Goal: Ask a question: Seek information or help from site administrators or community

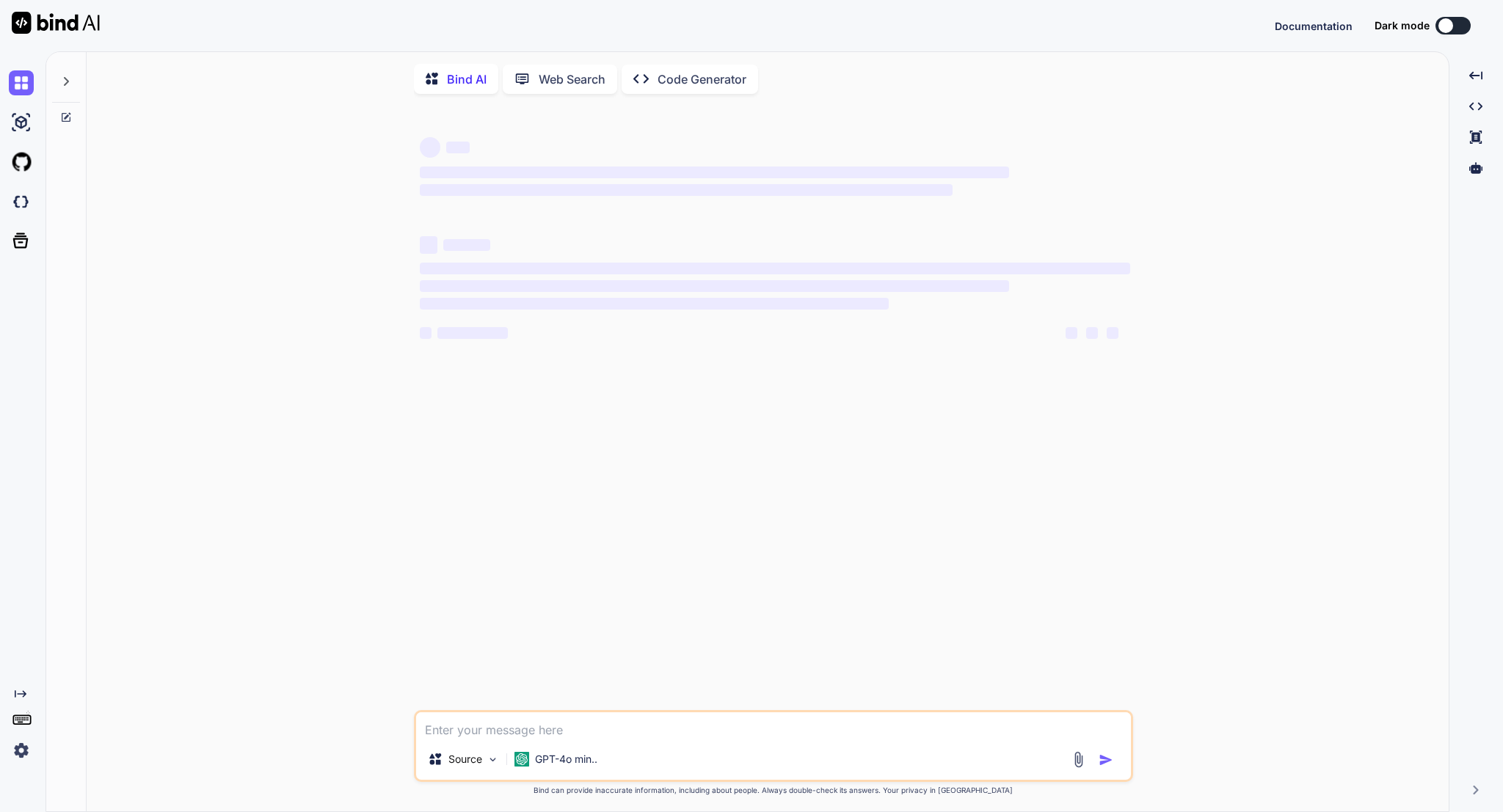
type textarea "x"
click at [590, 728] on textarea at bounding box center [774, 726] width 714 height 26
type textarea "c"
type textarea "x"
type textarea "ca"
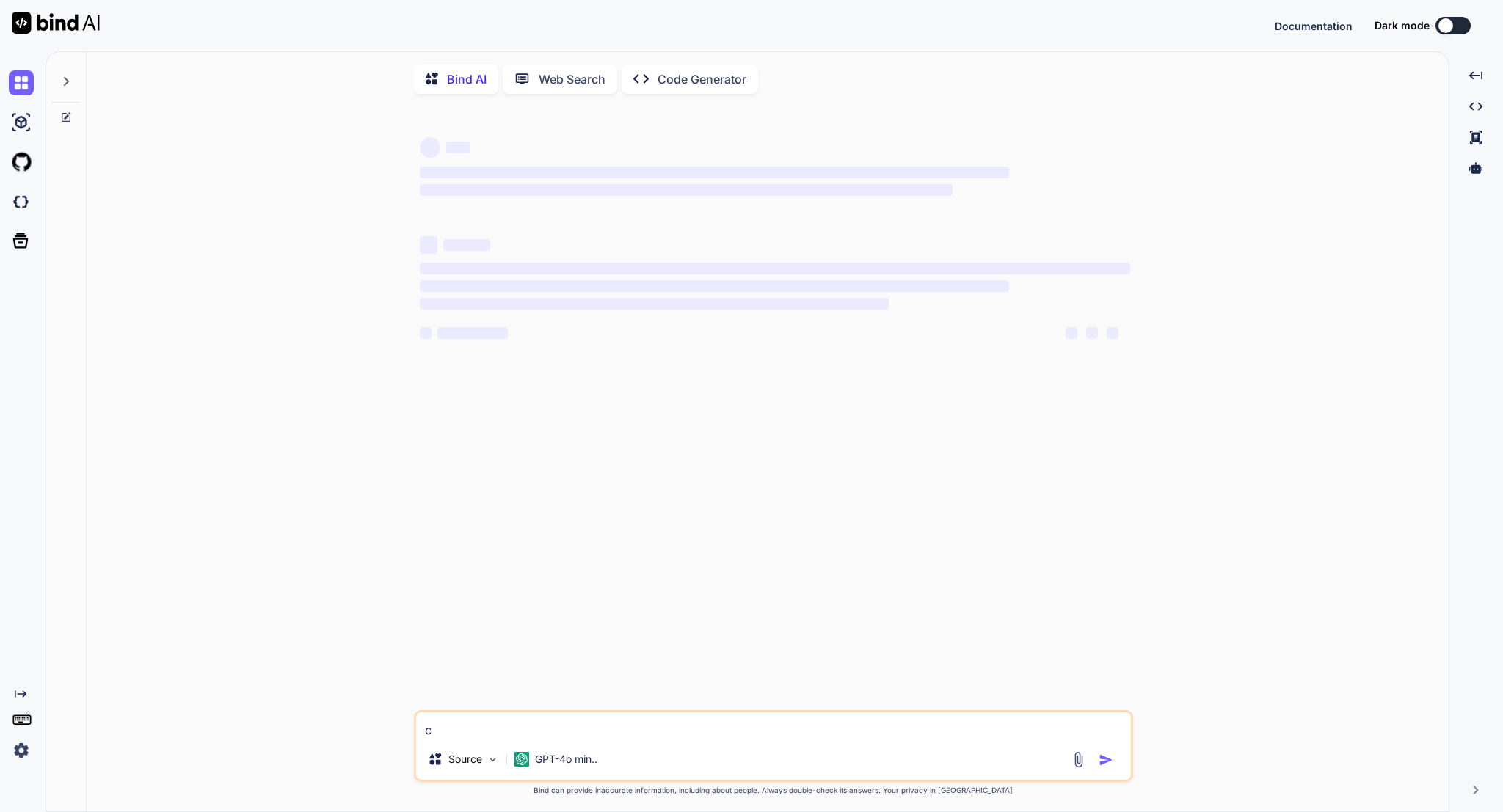
type textarea "x"
type textarea "can"
type textarea "x"
type textarea "can"
type textarea "x"
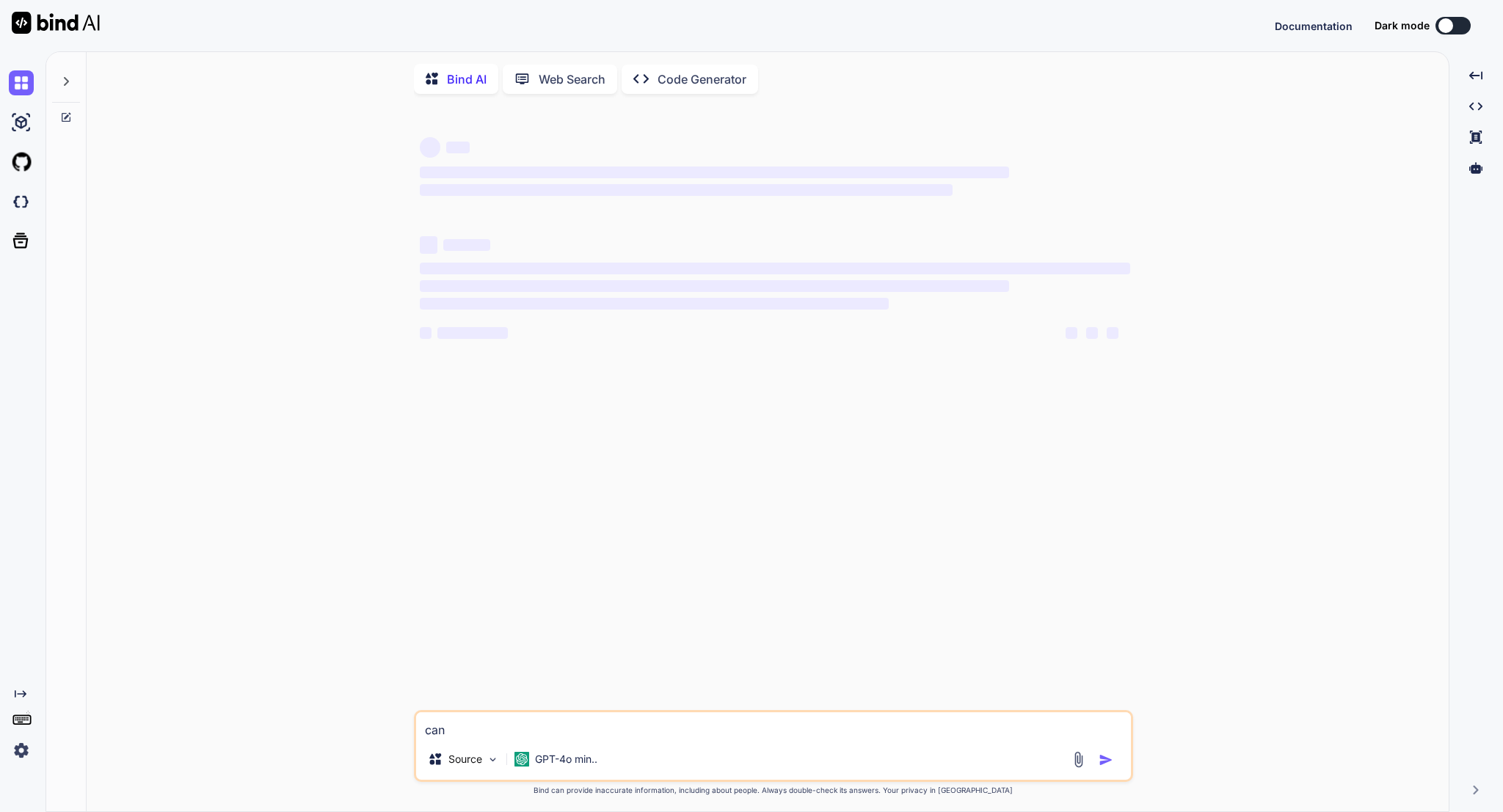
type textarea "can y"
type textarea "x"
type textarea "can yo"
type textarea "x"
type textarea "can you"
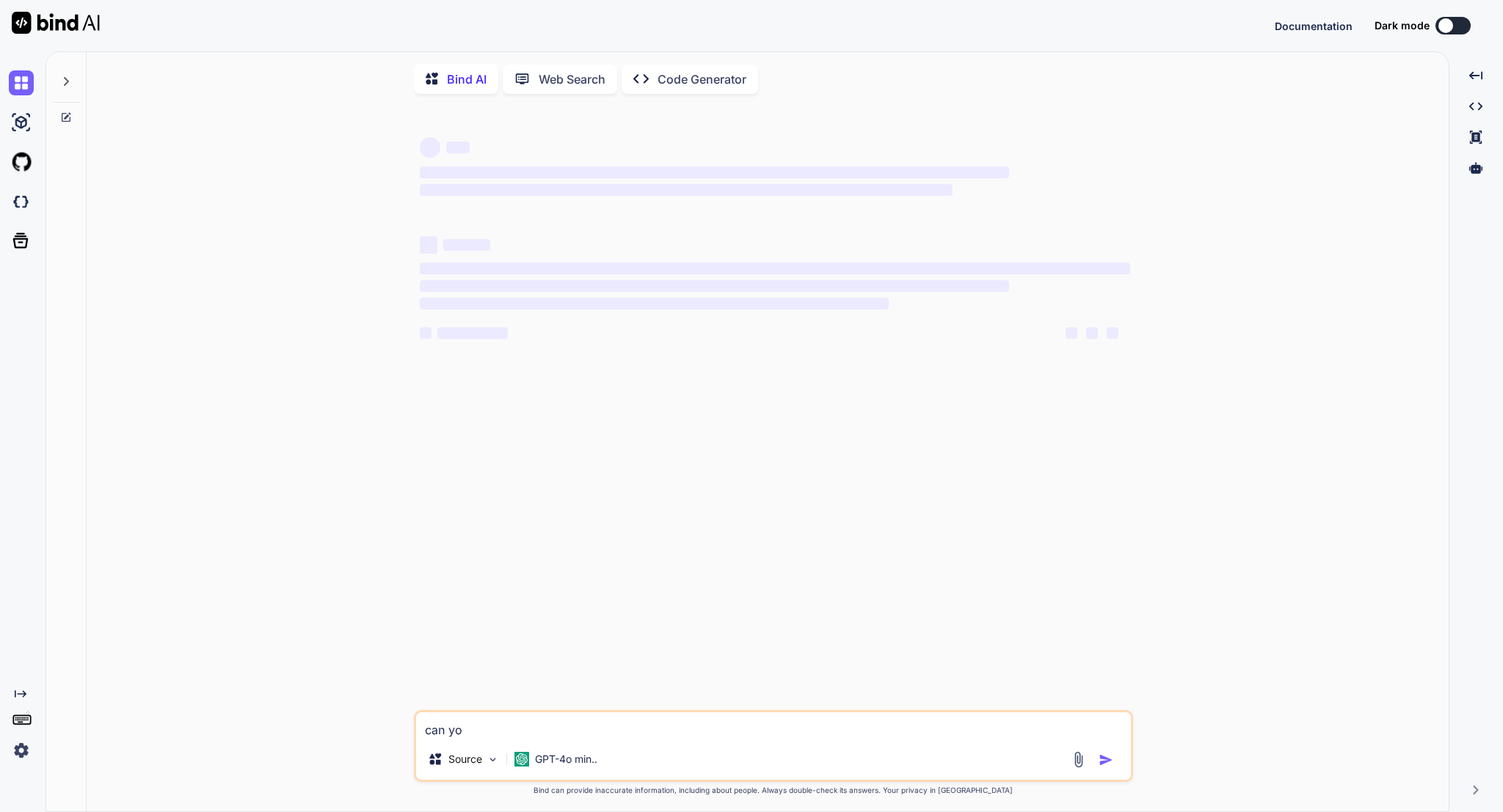
type textarea "x"
type textarea "can you"
type textarea "x"
type textarea "can you h"
type textarea "x"
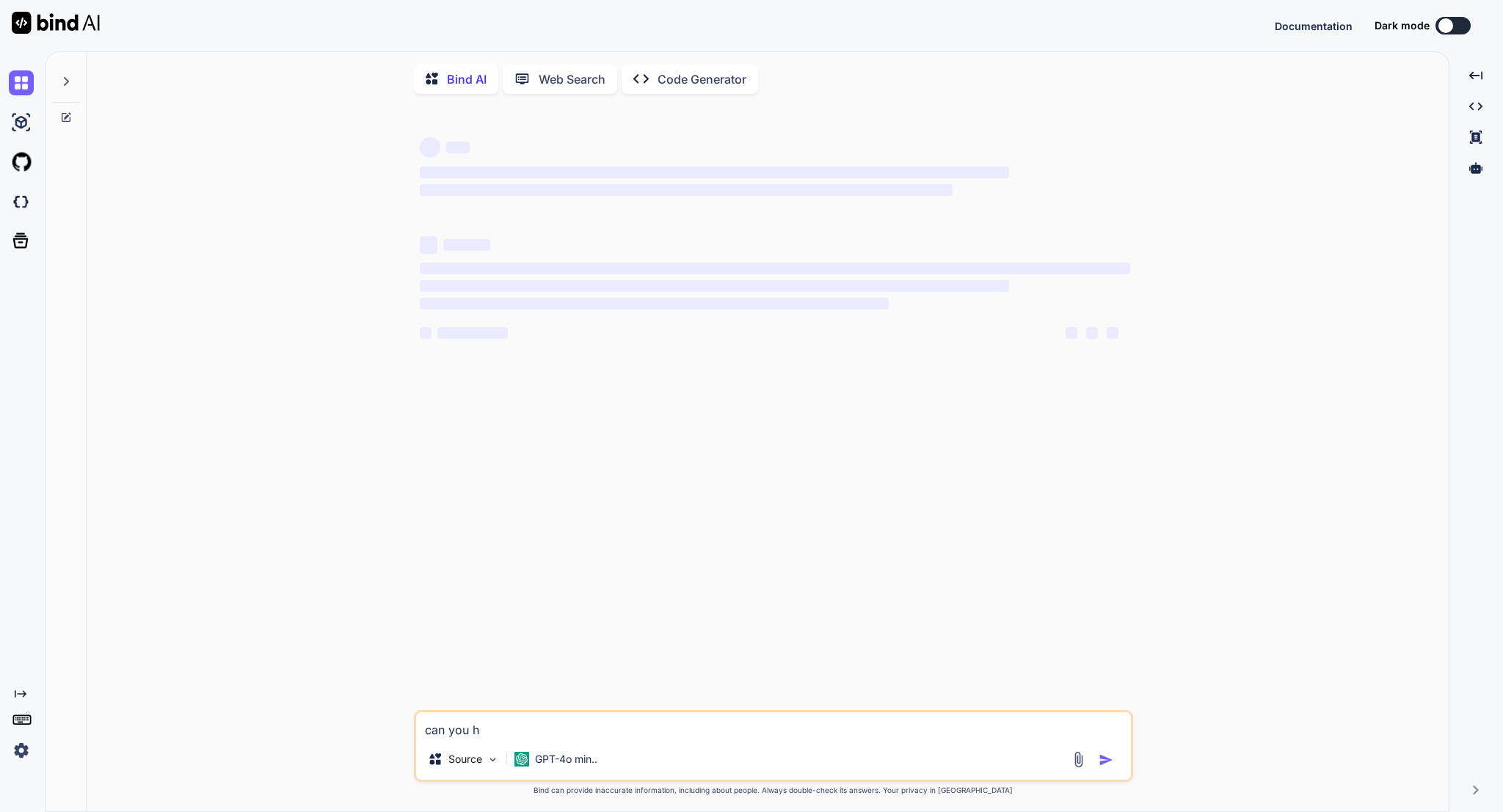
type textarea "can you he"
type textarea "x"
type textarea "can you hel"
type textarea "x"
type textarea "can you help"
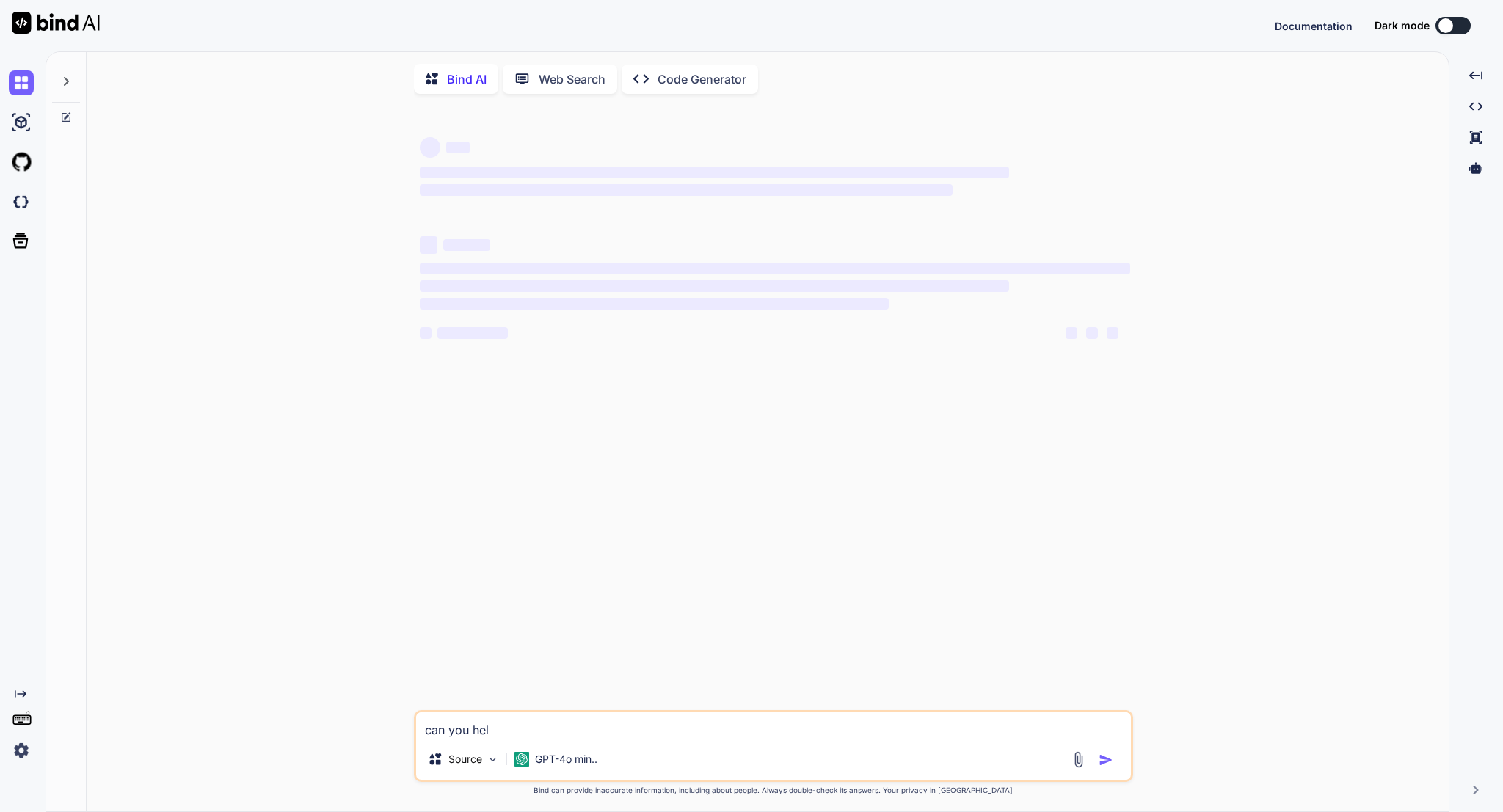
type textarea "x"
type textarea "can you help"
type textarea "x"
type textarea "can you help m"
type textarea "x"
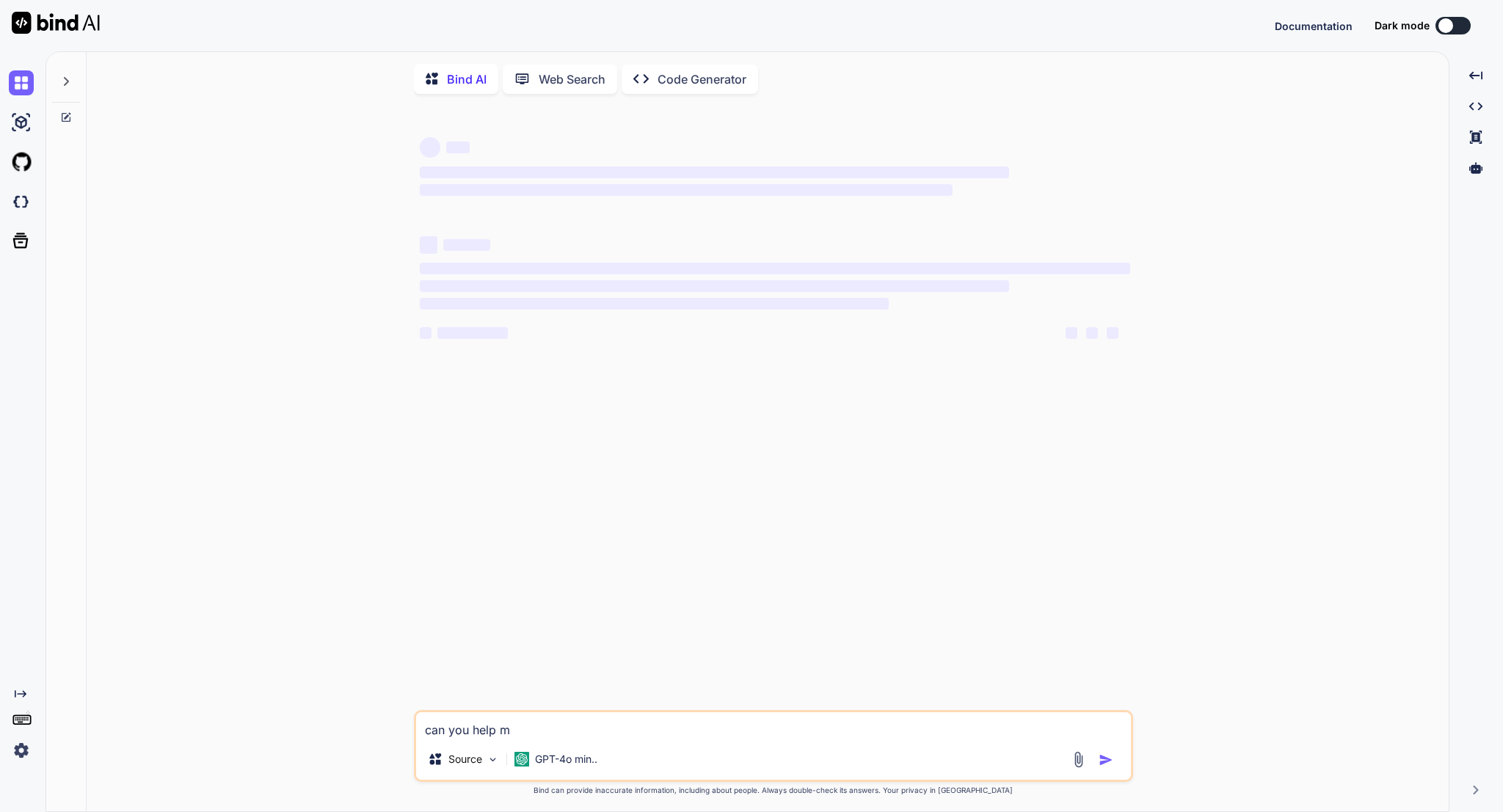
type textarea "can you help me"
type textarea "x"
type textarea "can you help me"
type textarea "x"
type textarea "can you help me t"
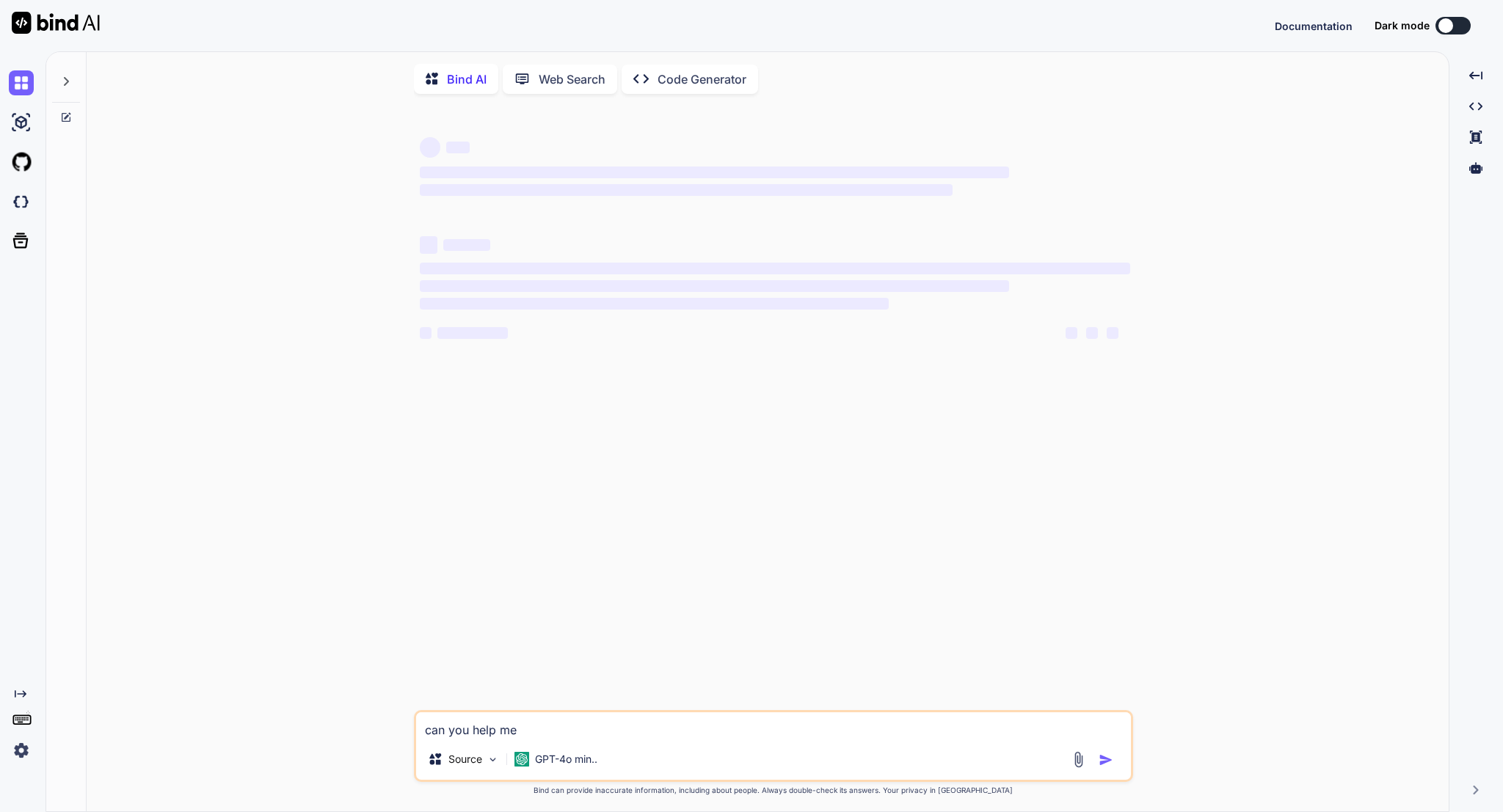
type textarea "x"
type textarea "can you help me tu"
type textarea "x"
type textarea "can you help me tur"
type textarea "x"
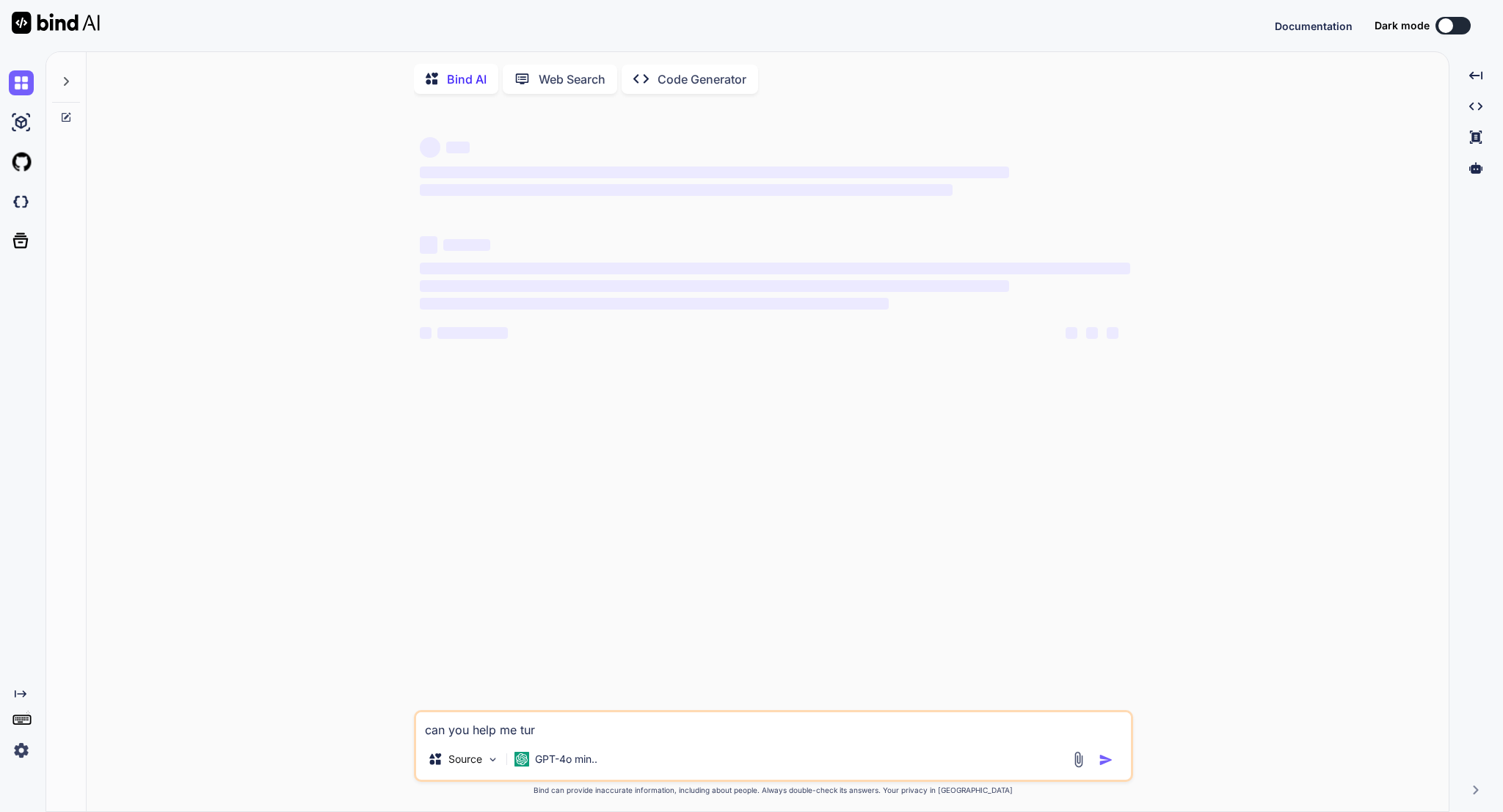
type textarea "can you help me turn"
type textarea "x"
type textarea "can you help me turn"
type textarea "x"
type textarea "can you help me turn t"
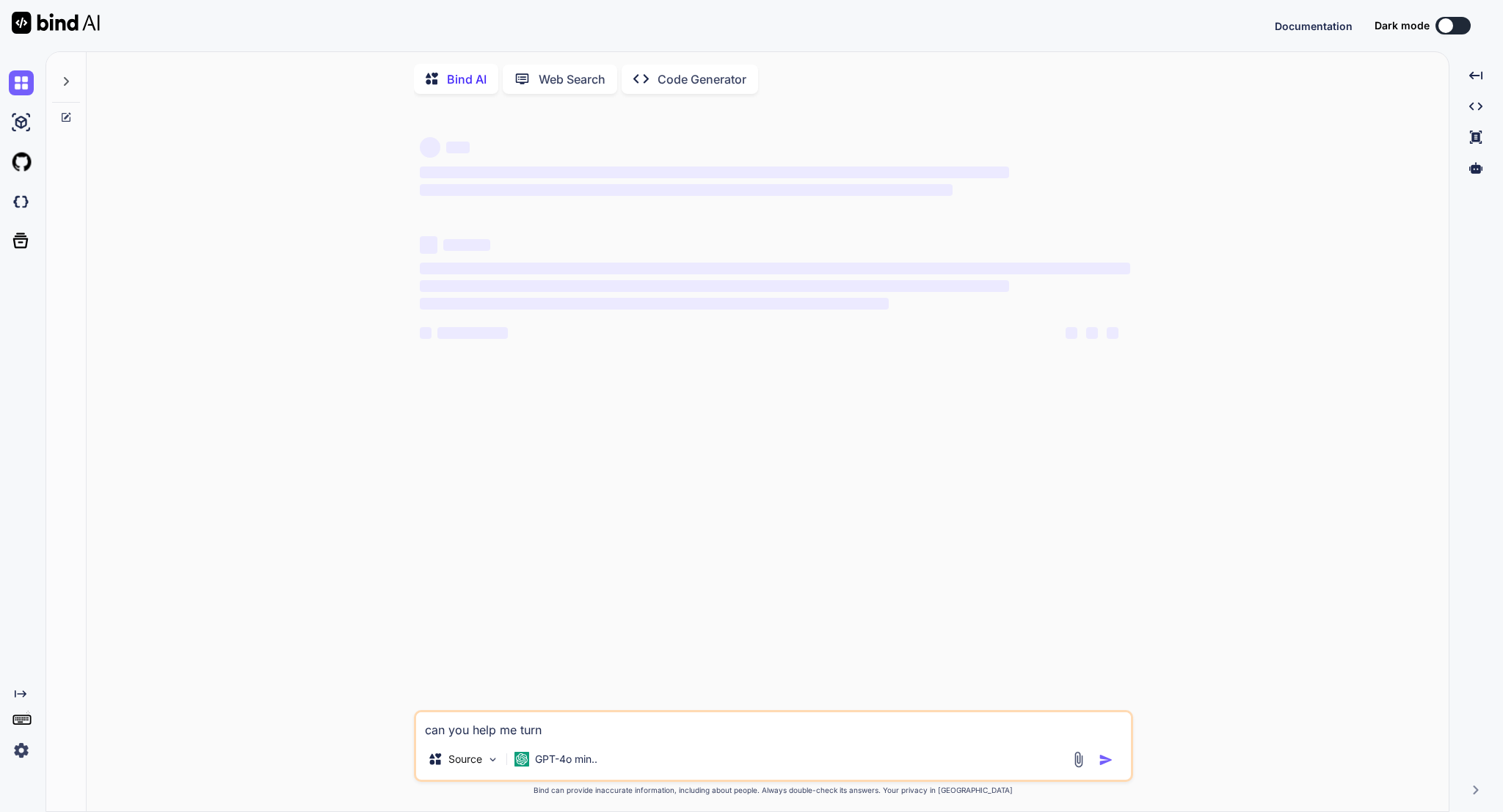
type textarea "x"
type textarea "can you help me turn th"
type textarea "x"
type textarea "can you help me turn thi"
type textarea "x"
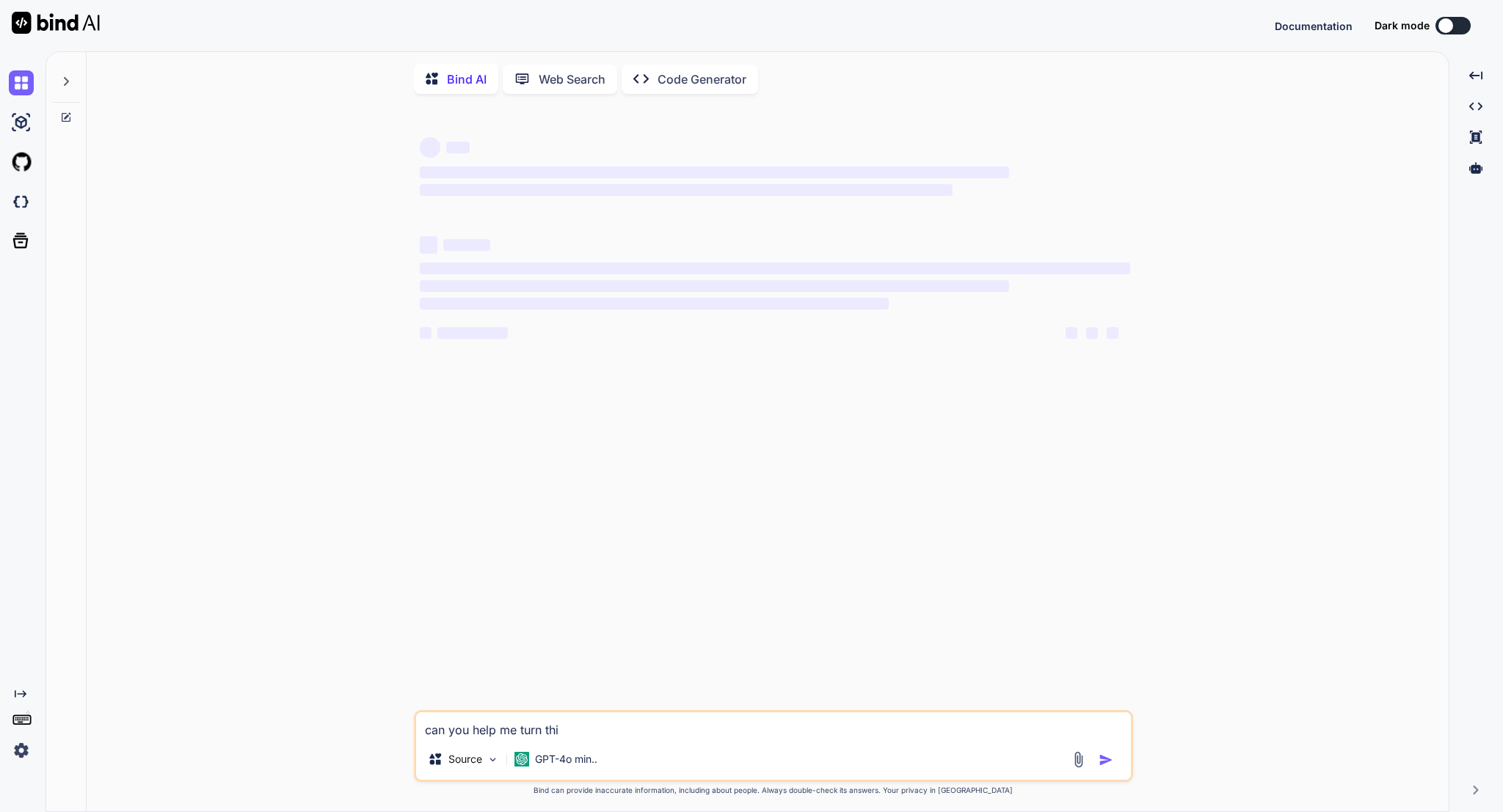
type textarea "can you help me turn this"
type textarea "x"
type textarea "can you help me turn this"
type textarea "x"
type textarea "can you help me turn this i"
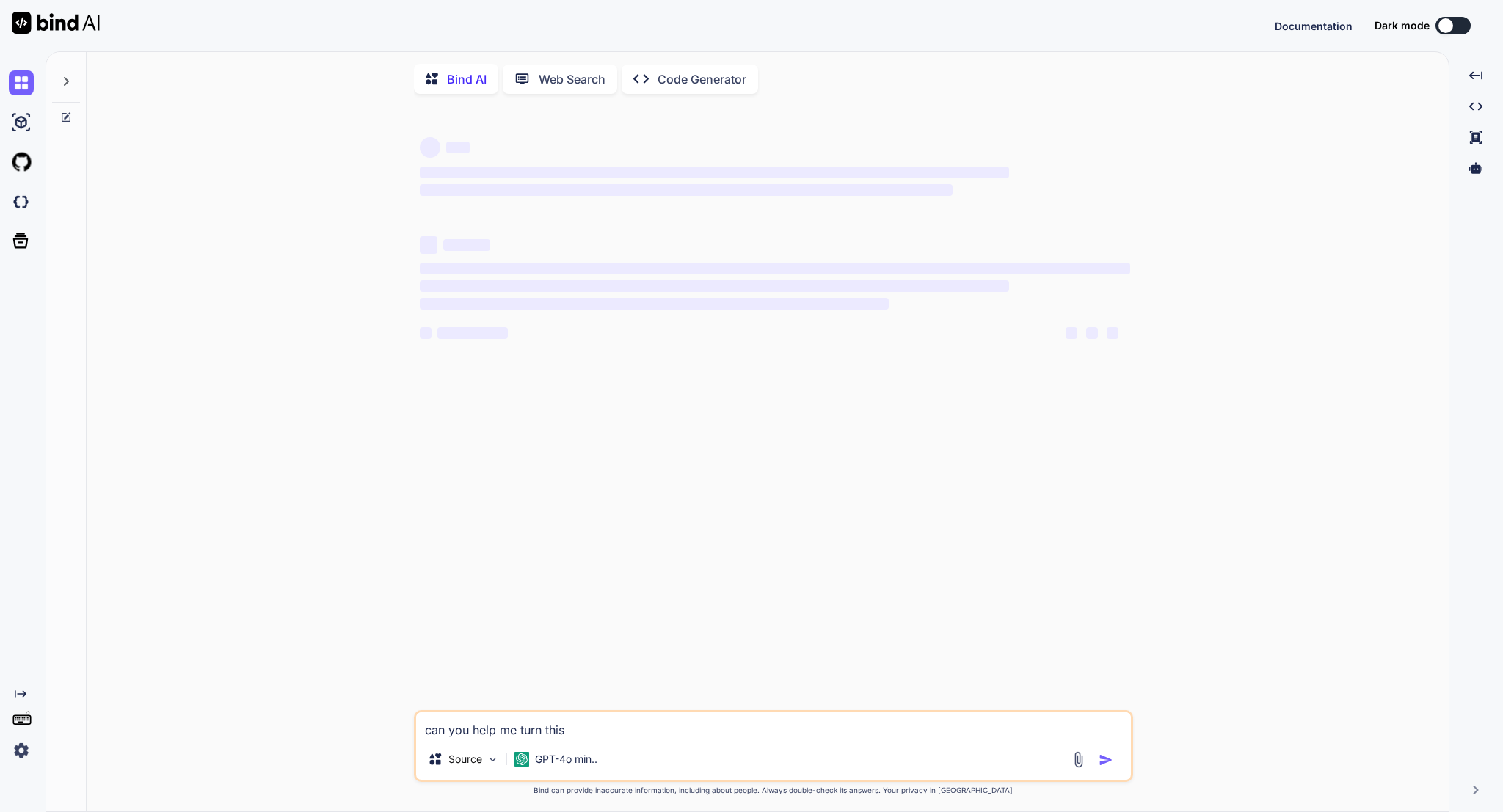
type textarea "x"
type textarea "can you help me turn this in"
type textarea "x"
type textarea "can you help me turn this int"
type textarea "x"
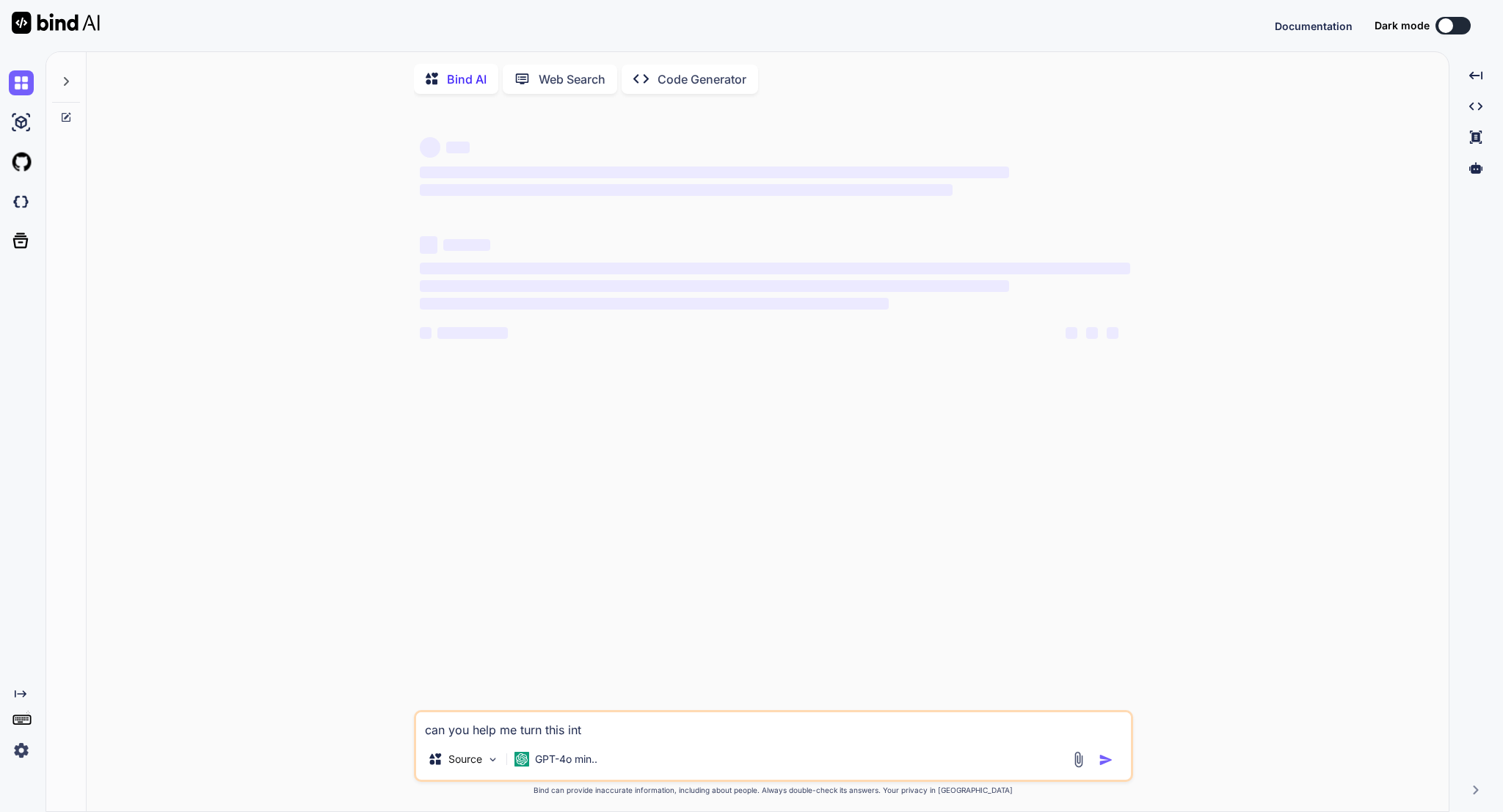
type textarea "can you help me turn this into"
type textarea "x"
type textarea "can you help me turn this into"
type textarea "x"
type textarea "can you help me turn this into a"
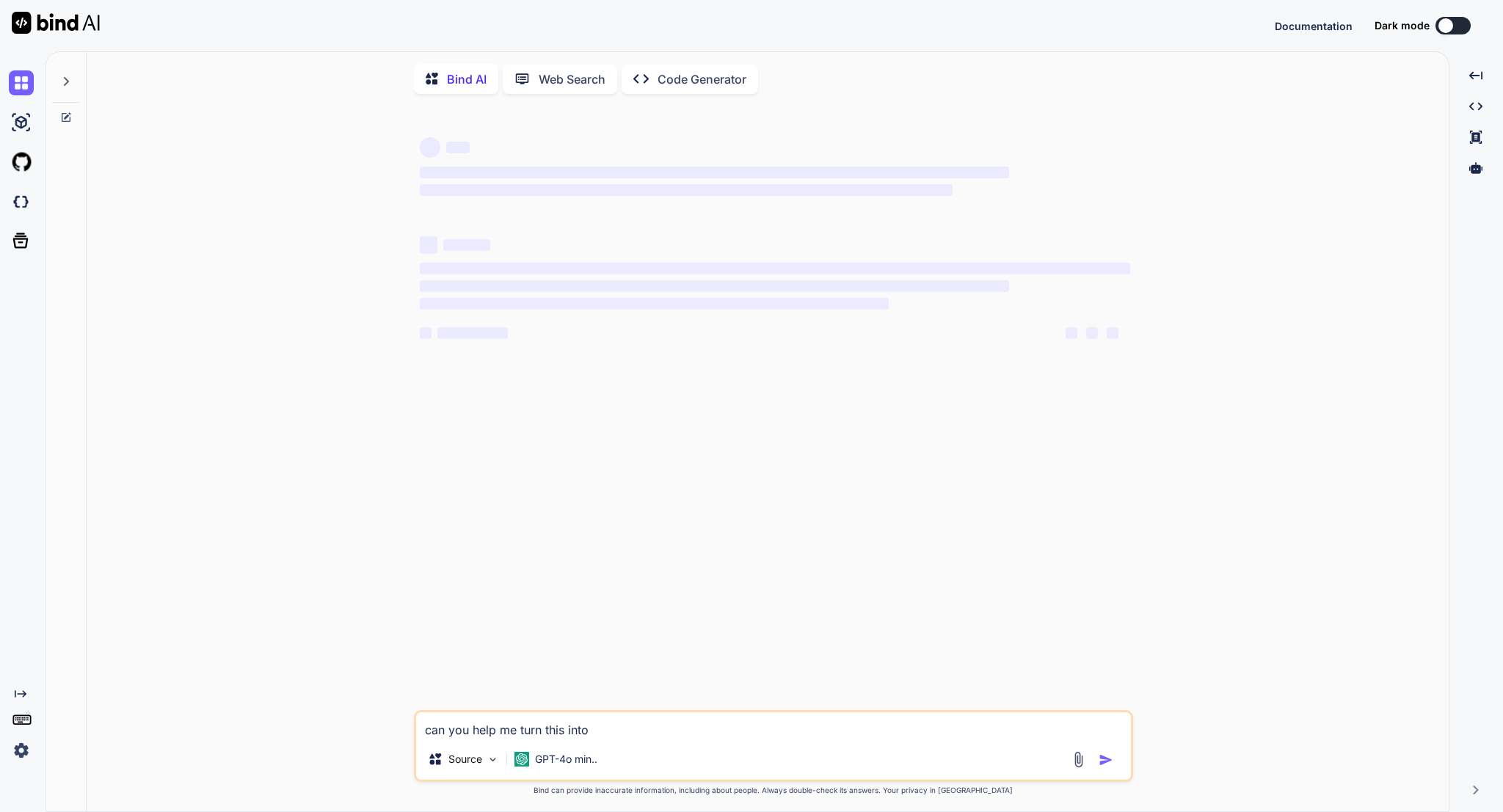
type textarea "x"
type textarea "can you help me turn this into a"
type textarea "x"
type textarea "can you help me turn this into a s"
type textarea "x"
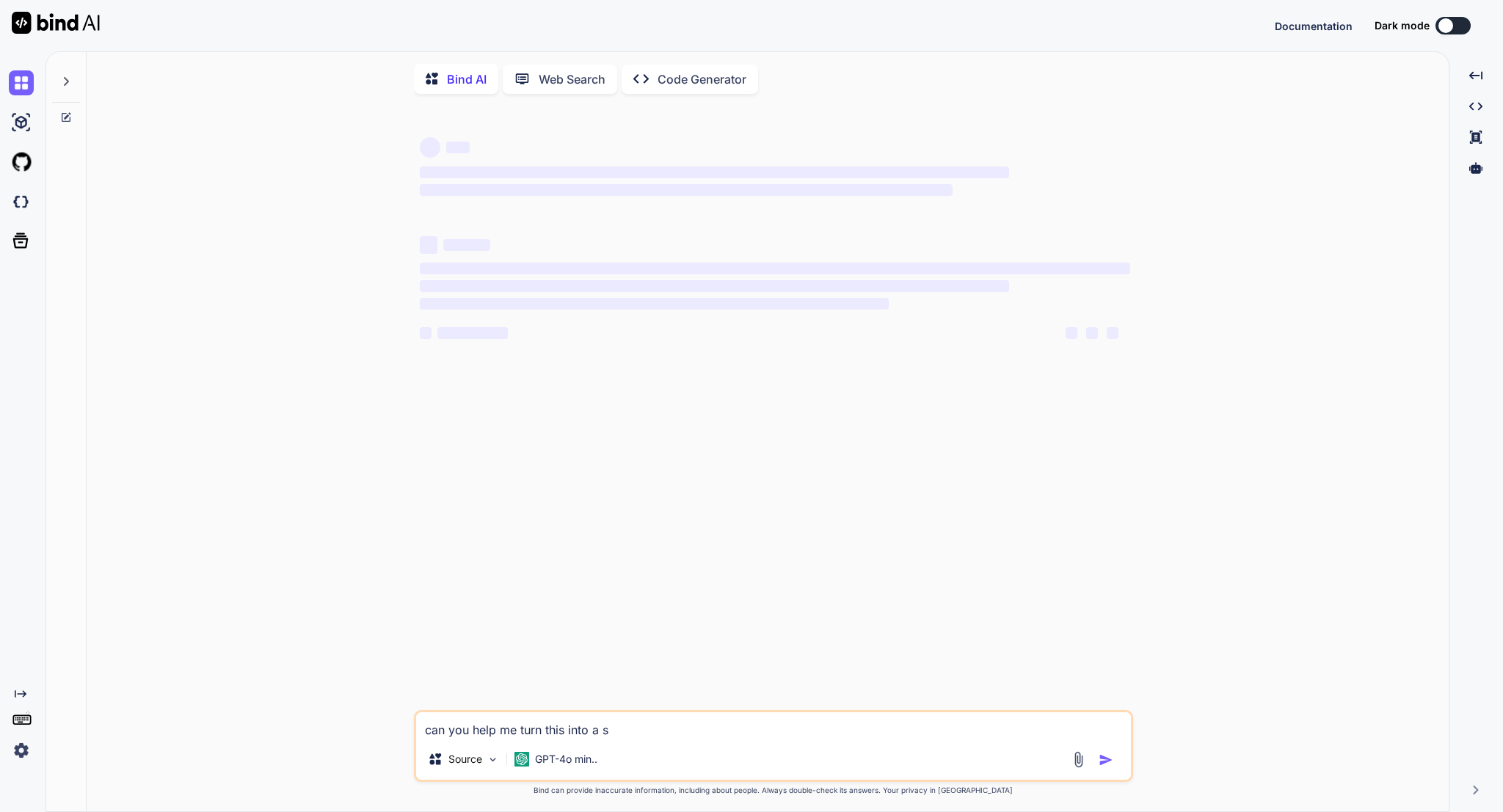
type textarea "can you help me turn this into a sq"
type textarea "x"
type textarea "can you help me turn this into a sql"
type textarea "x"
type textarea "can you help me turn this into a sql"
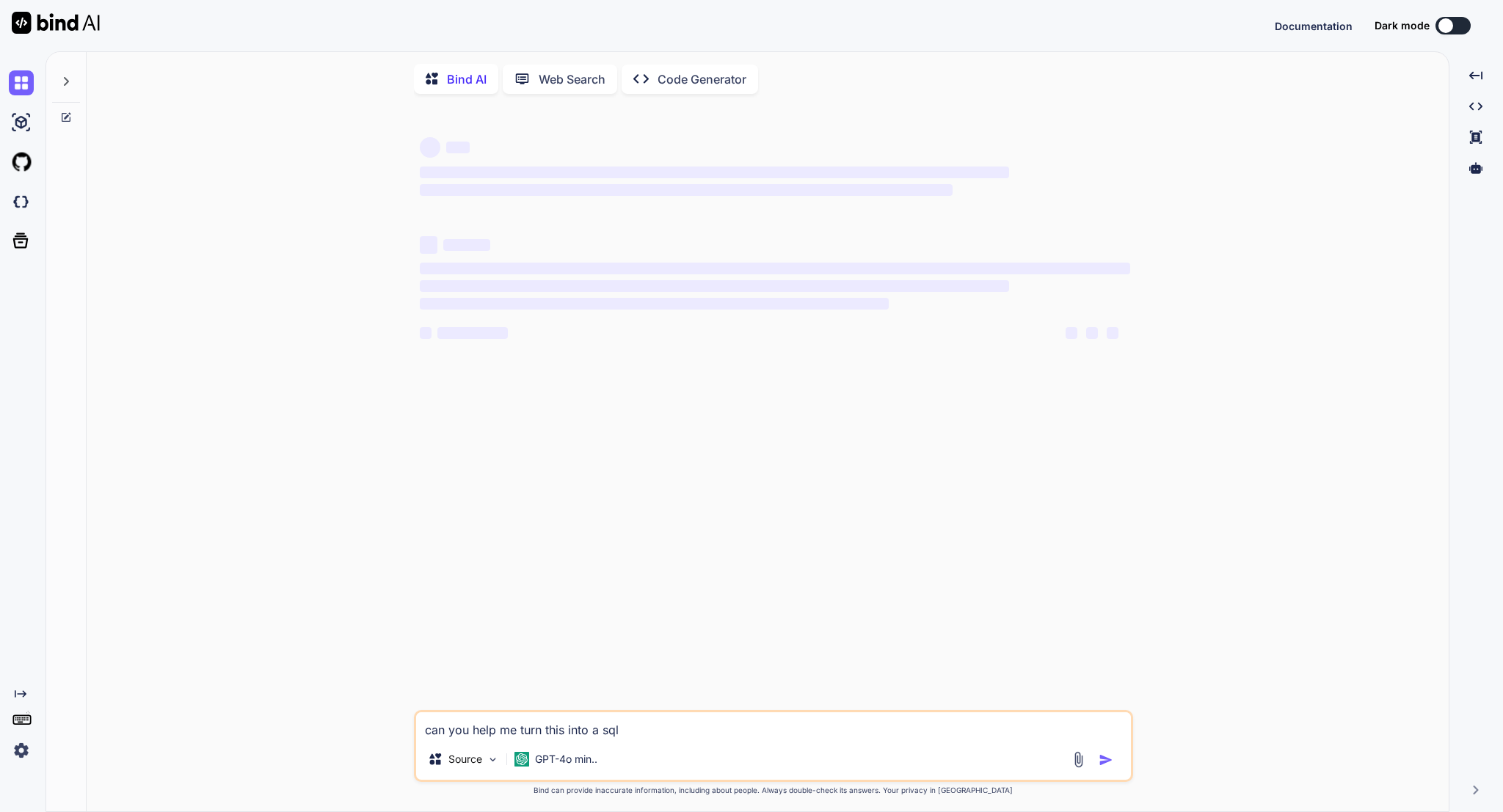
type textarea "x"
type textarea "can you help me turn this into a sql r"
type textarea "x"
type textarea "can you help me turn this into a sql re"
type textarea "x"
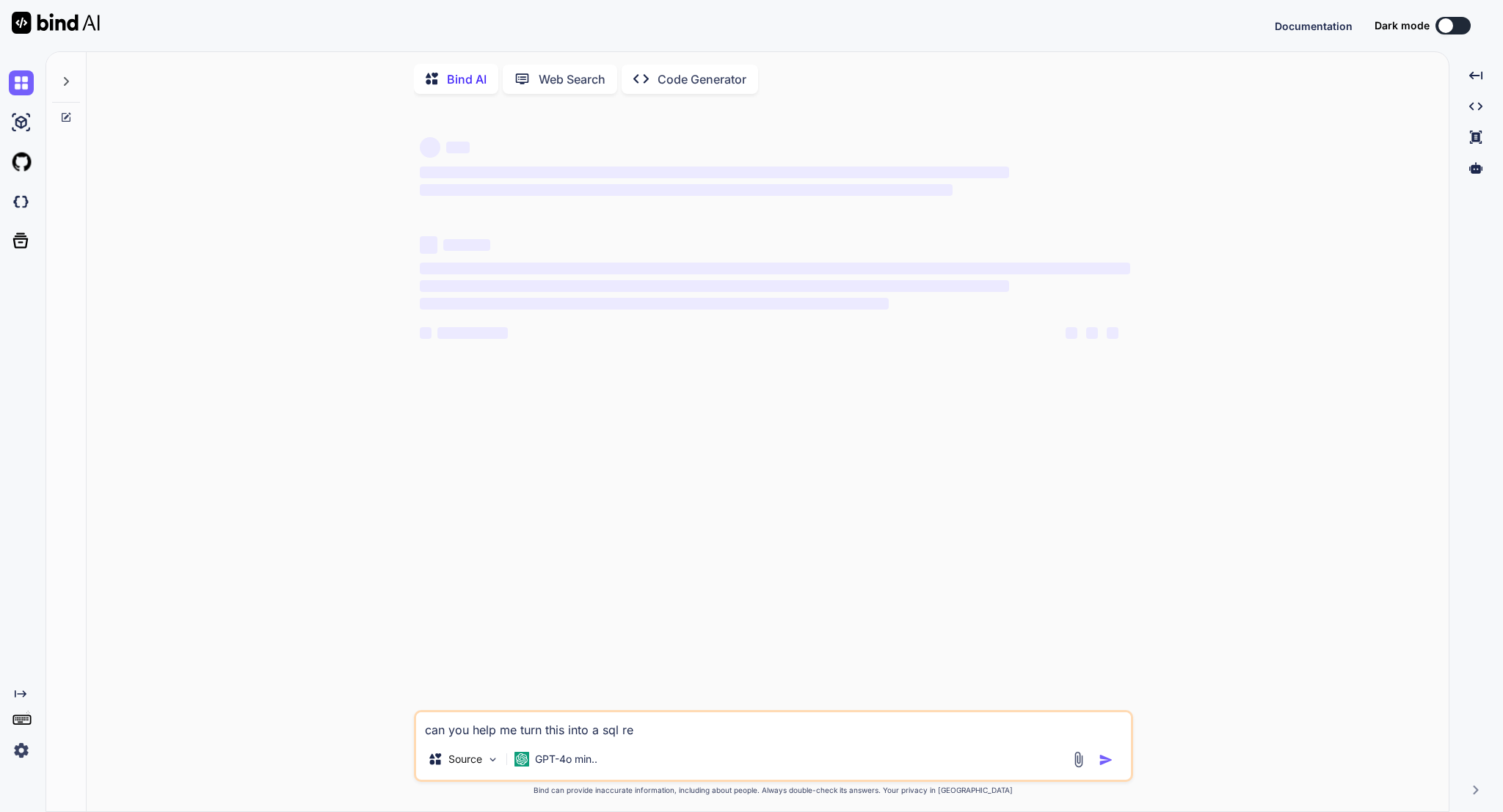
type textarea "can you help me turn this into a sql req"
type textarea "x"
type textarea "can you help me turn this into a sql requ"
type textarea "x"
type textarea "can you help me turn this into a sql reque"
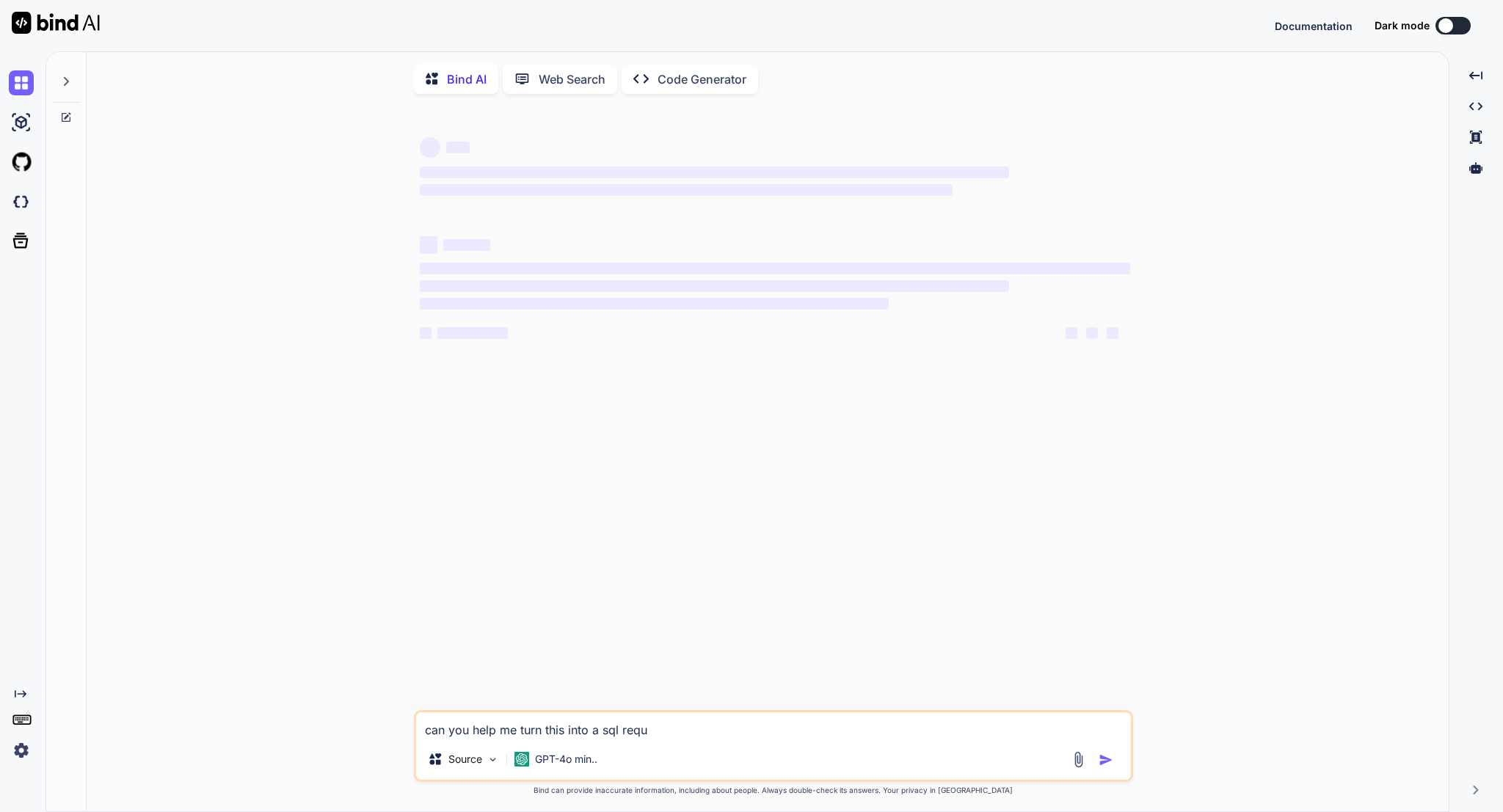
type textarea "x"
type textarea "can you help me turn this into a sql reques"
type textarea "x"
type textarea "can you help me turn this into a sql request"
type textarea "x"
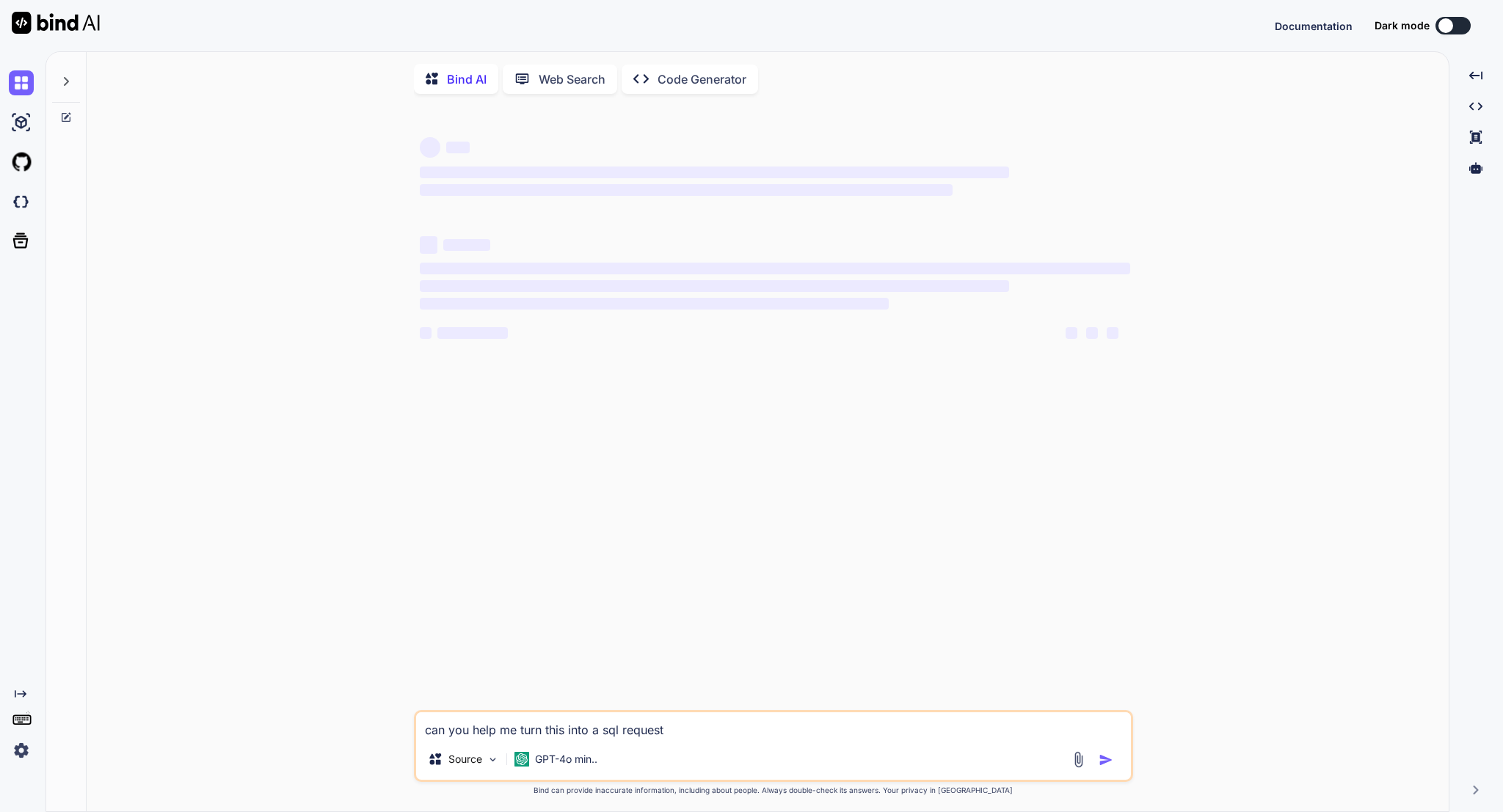
type textarea "can you help me turn this into a sql request?"
type textarea "x"
type textarea "can you help me turn this into a sql request?""
type textarea "x"
type textarea "can you help me turn this into a sql request?"-- TABLE: entries CREATE TABLE IF…"
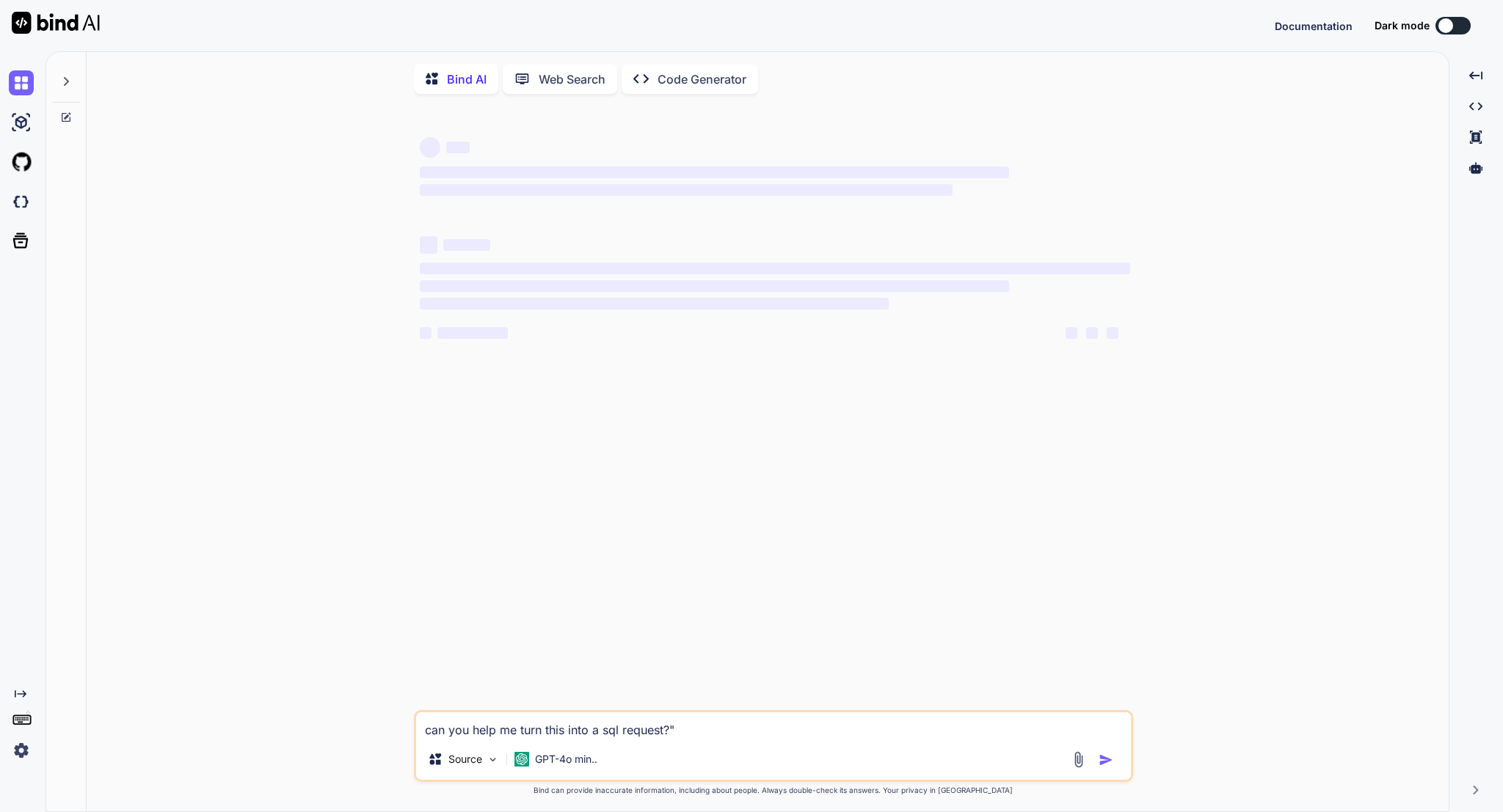
type textarea "x"
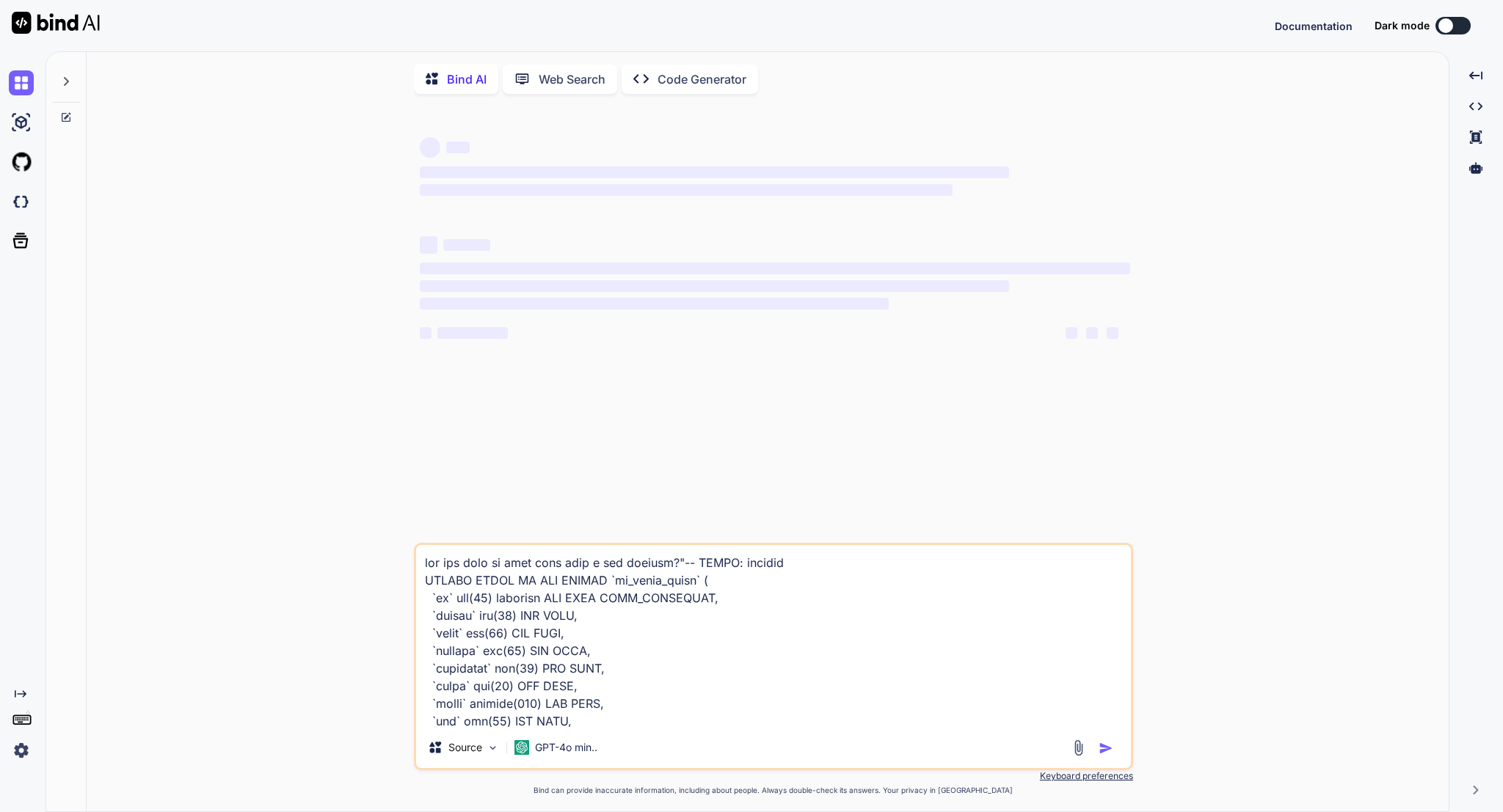
scroll to position [11167, 0]
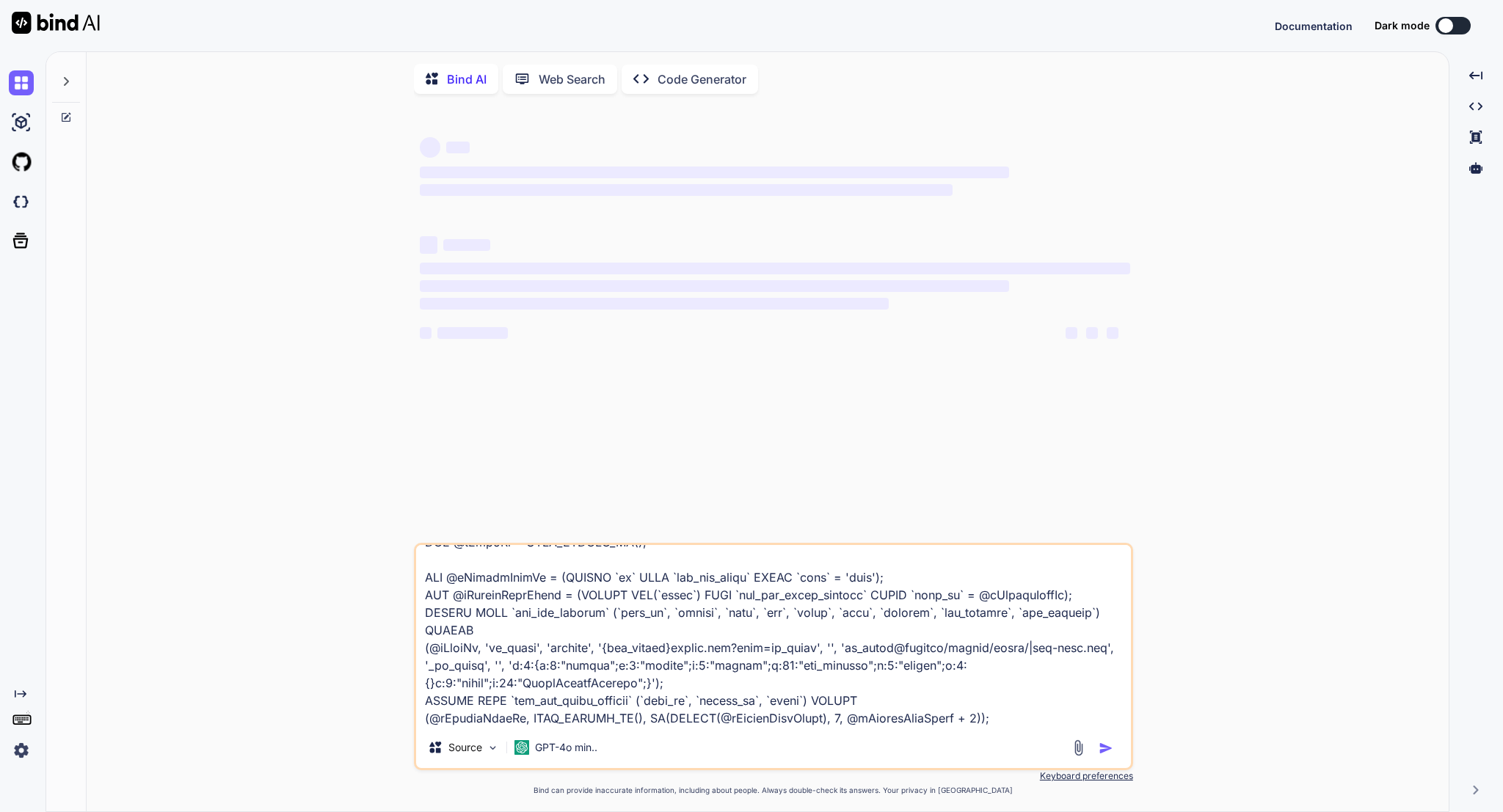
type textarea "can you help me turn this into a sql request?"-- TABLE: entries CREATE TABLE IF…"
type textarea "x"
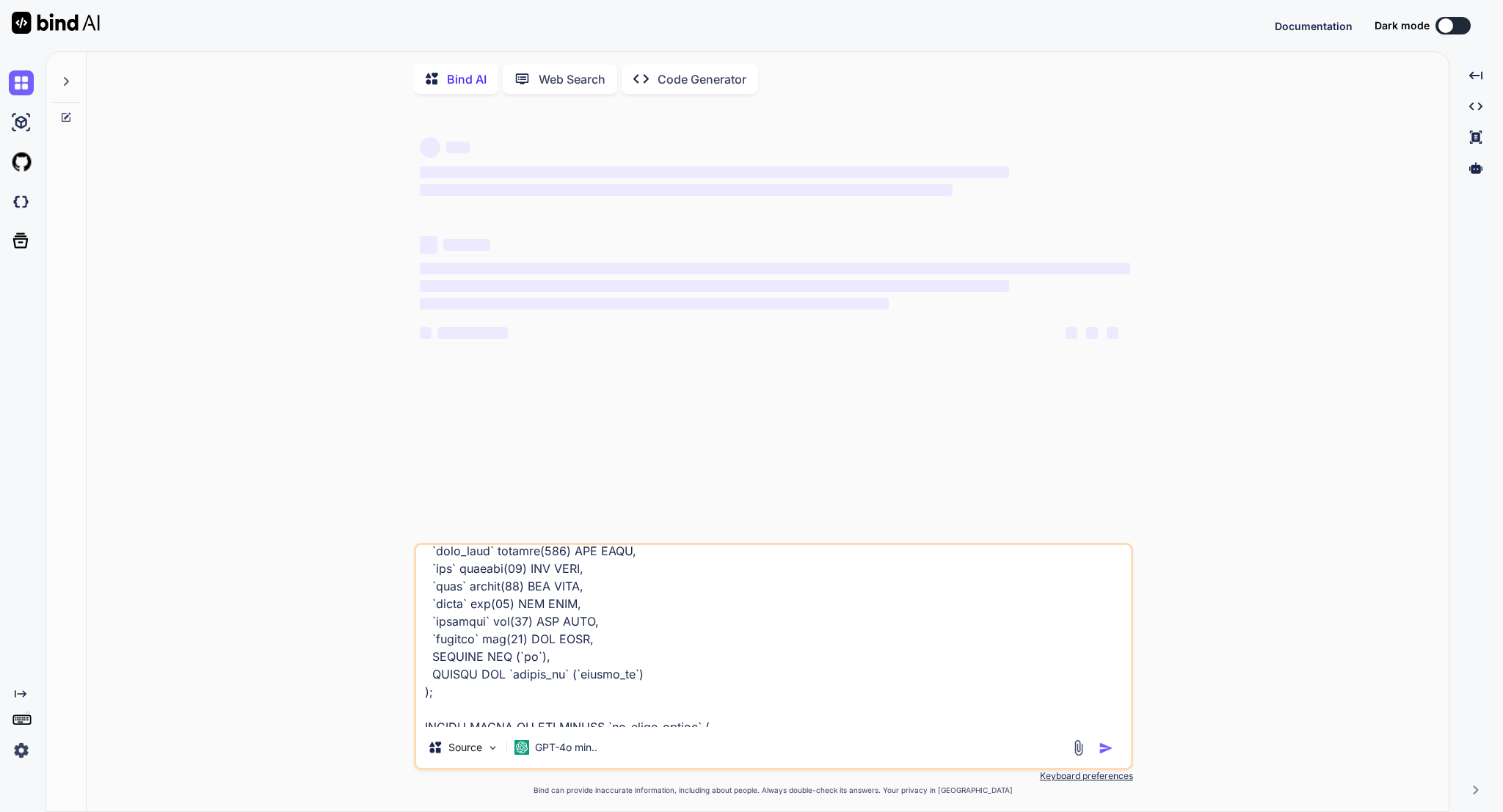
scroll to position [1620, 0]
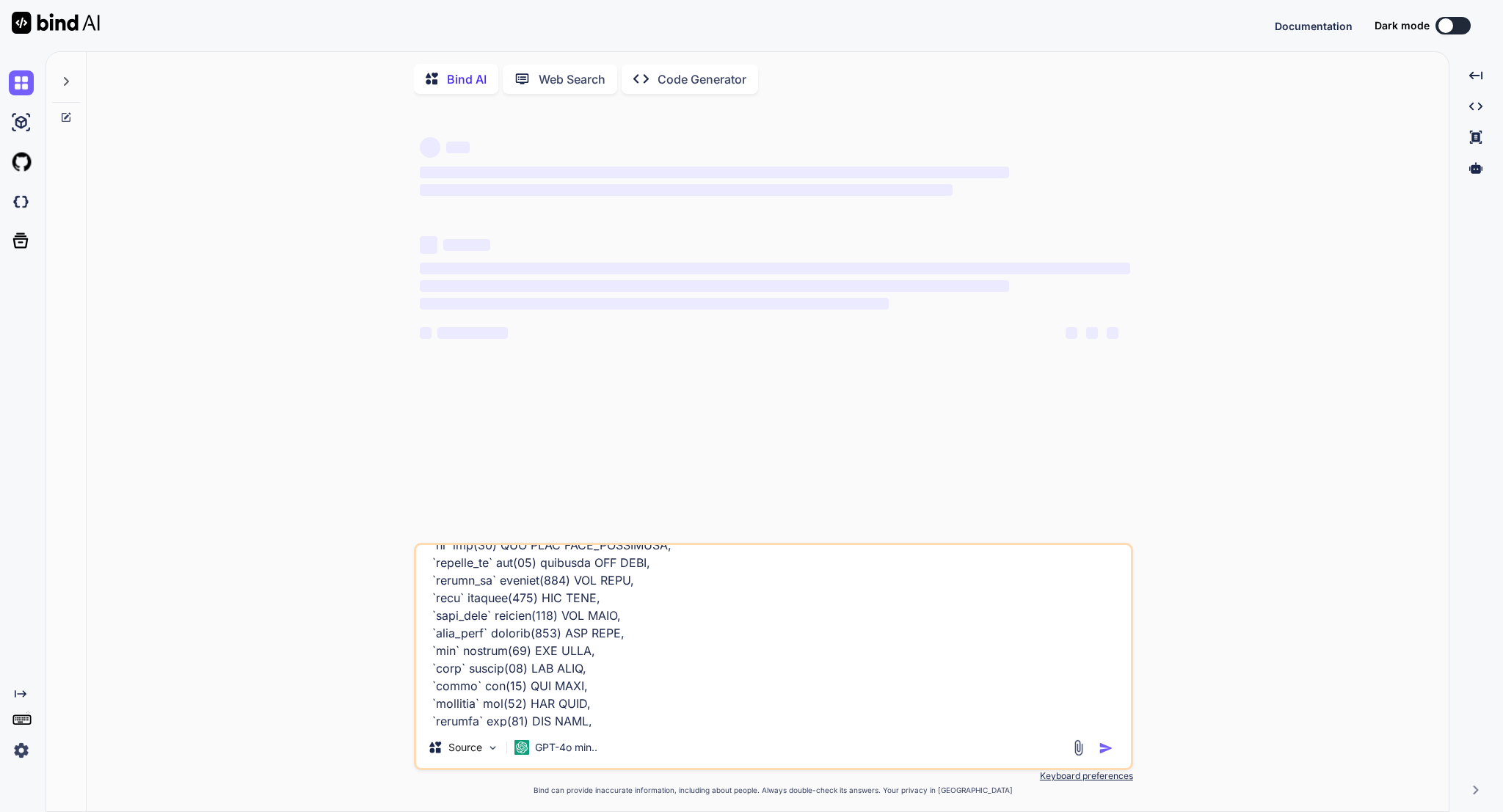
click at [504, 680] on textarea at bounding box center [774, 637] width 714 height 182
type textarea "H"
type textarea "x"
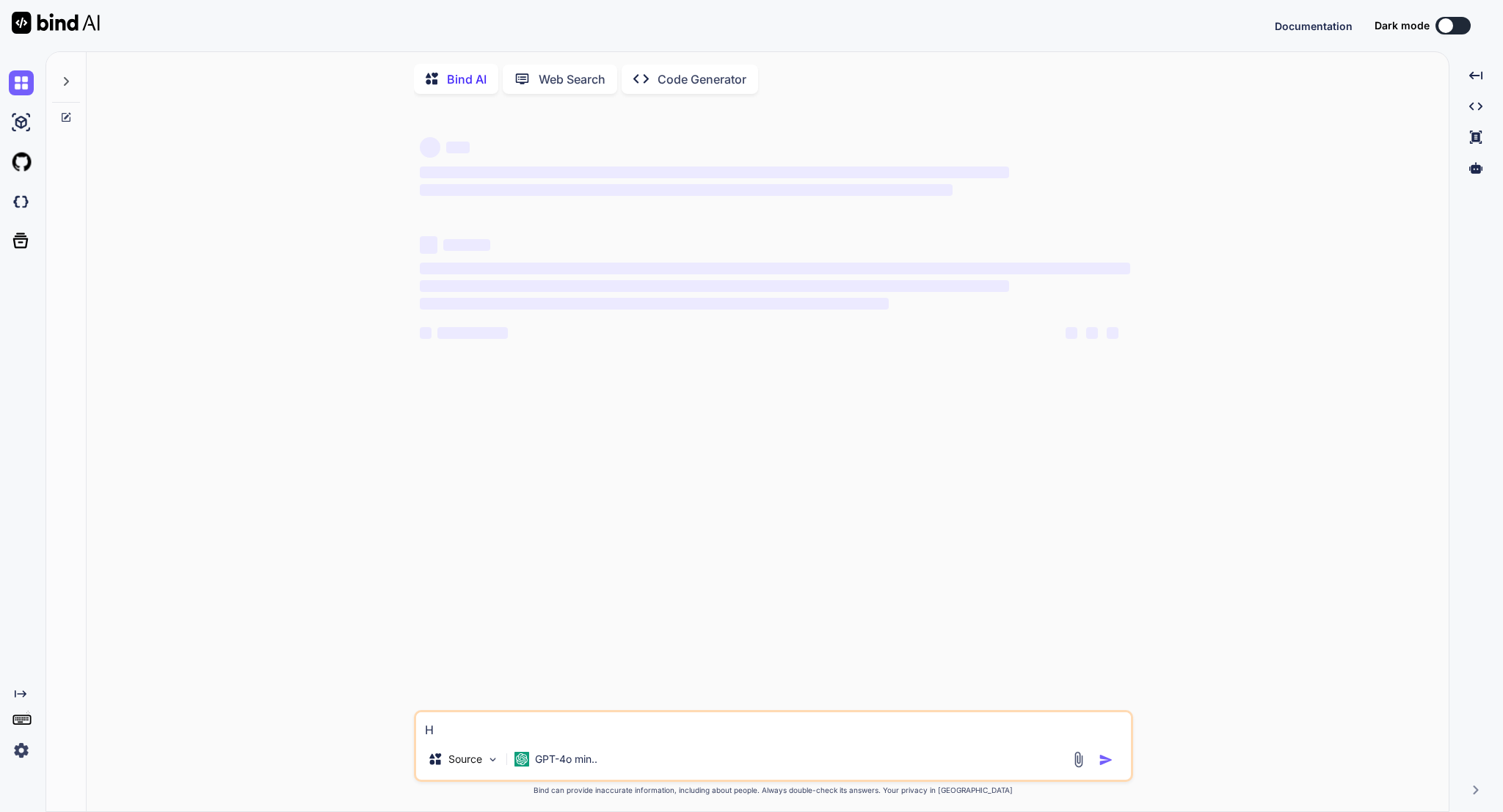
scroll to position [0, 0]
type textarea "He"
type textarea "x"
type textarea "Hel"
type textarea "x"
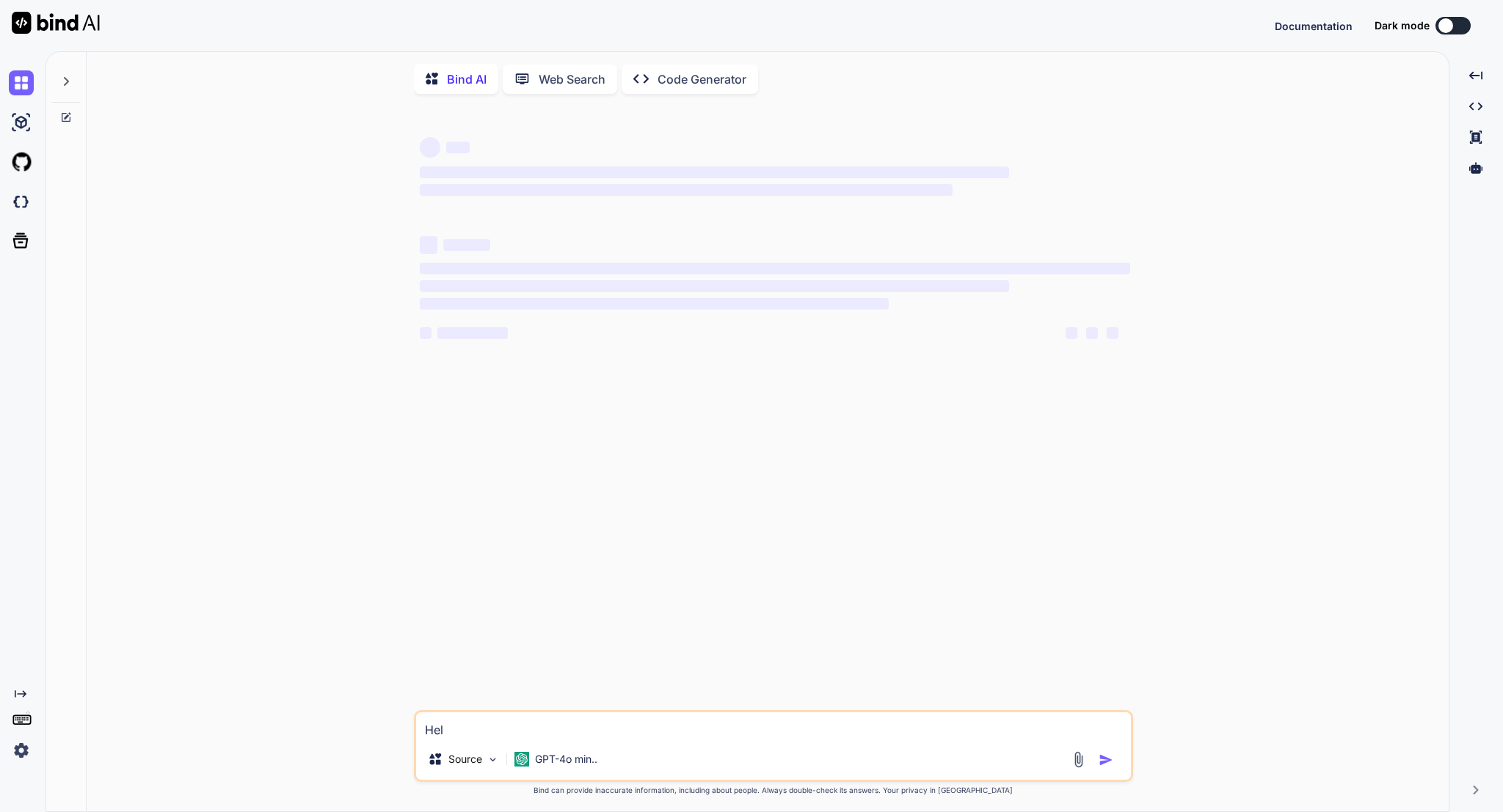
type textarea "Hell"
type textarea "x"
type textarea "Hello"
type textarea "x"
type textarea "Hello"
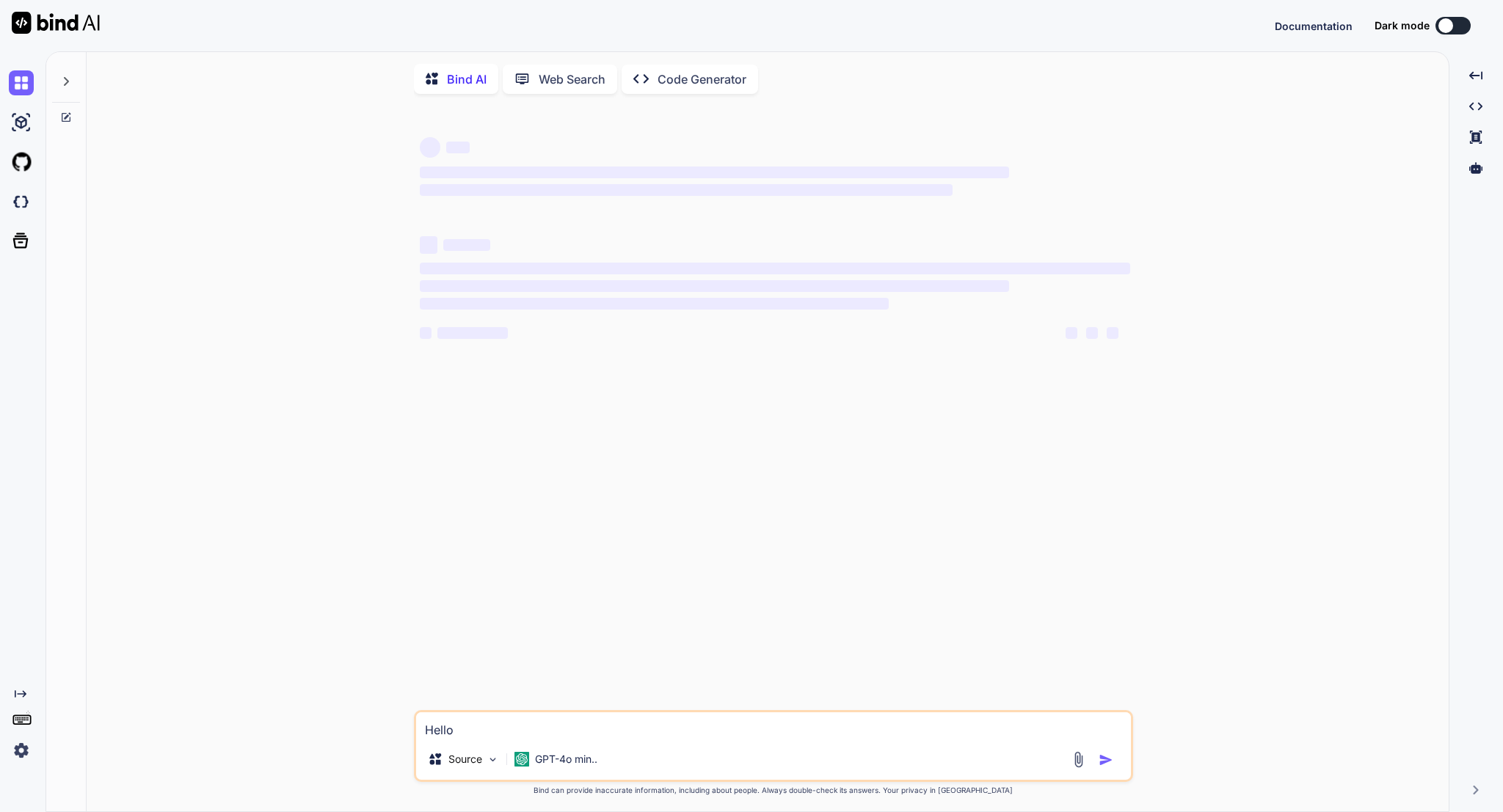
click at [70, 117] on icon at bounding box center [66, 117] width 12 height 12
type textarea "x"
click at [68, 81] on icon at bounding box center [66, 81] width 5 height 8
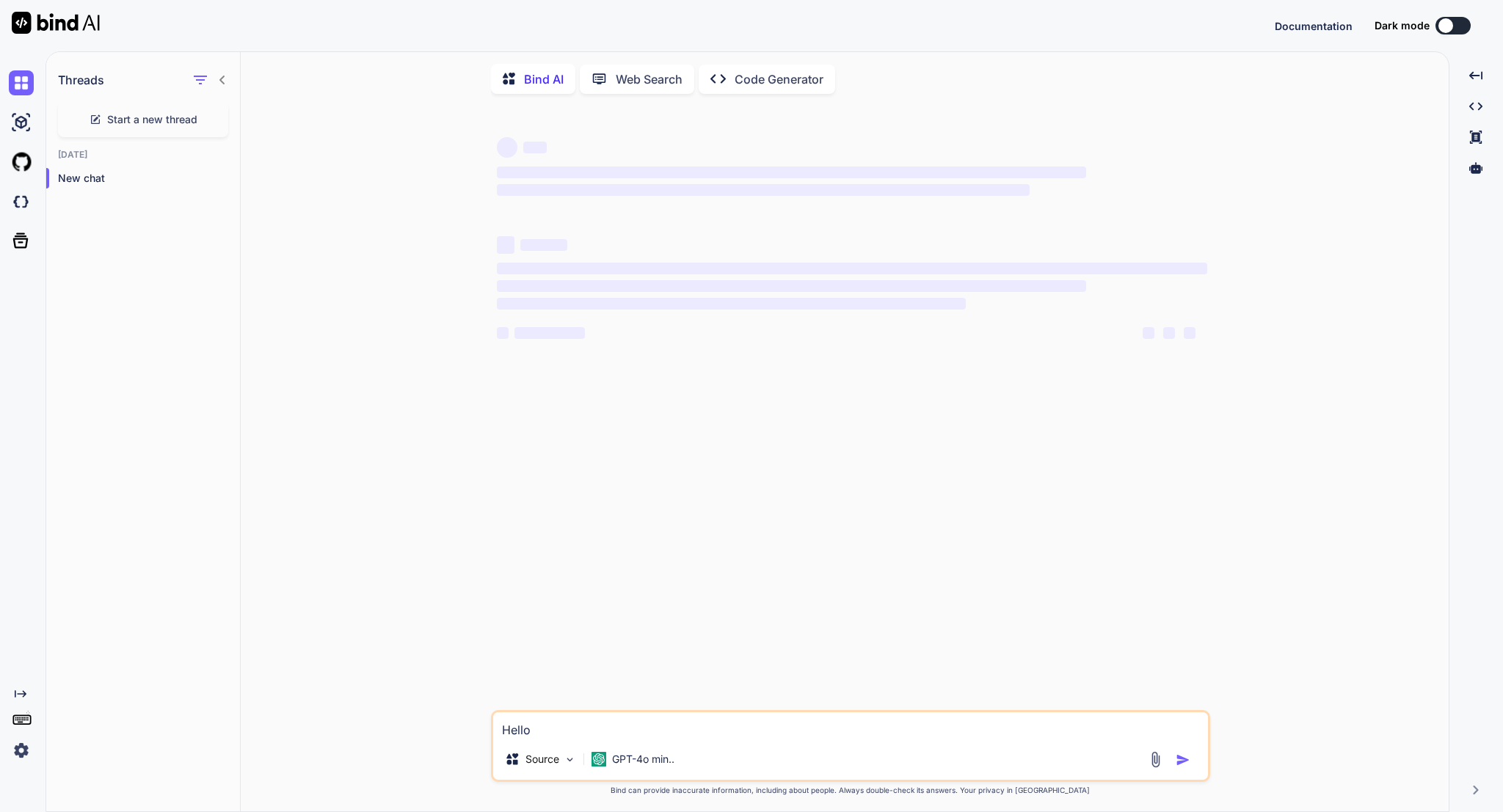
click at [26, 751] on img at bounding box center [21, 750] width 25 height 25
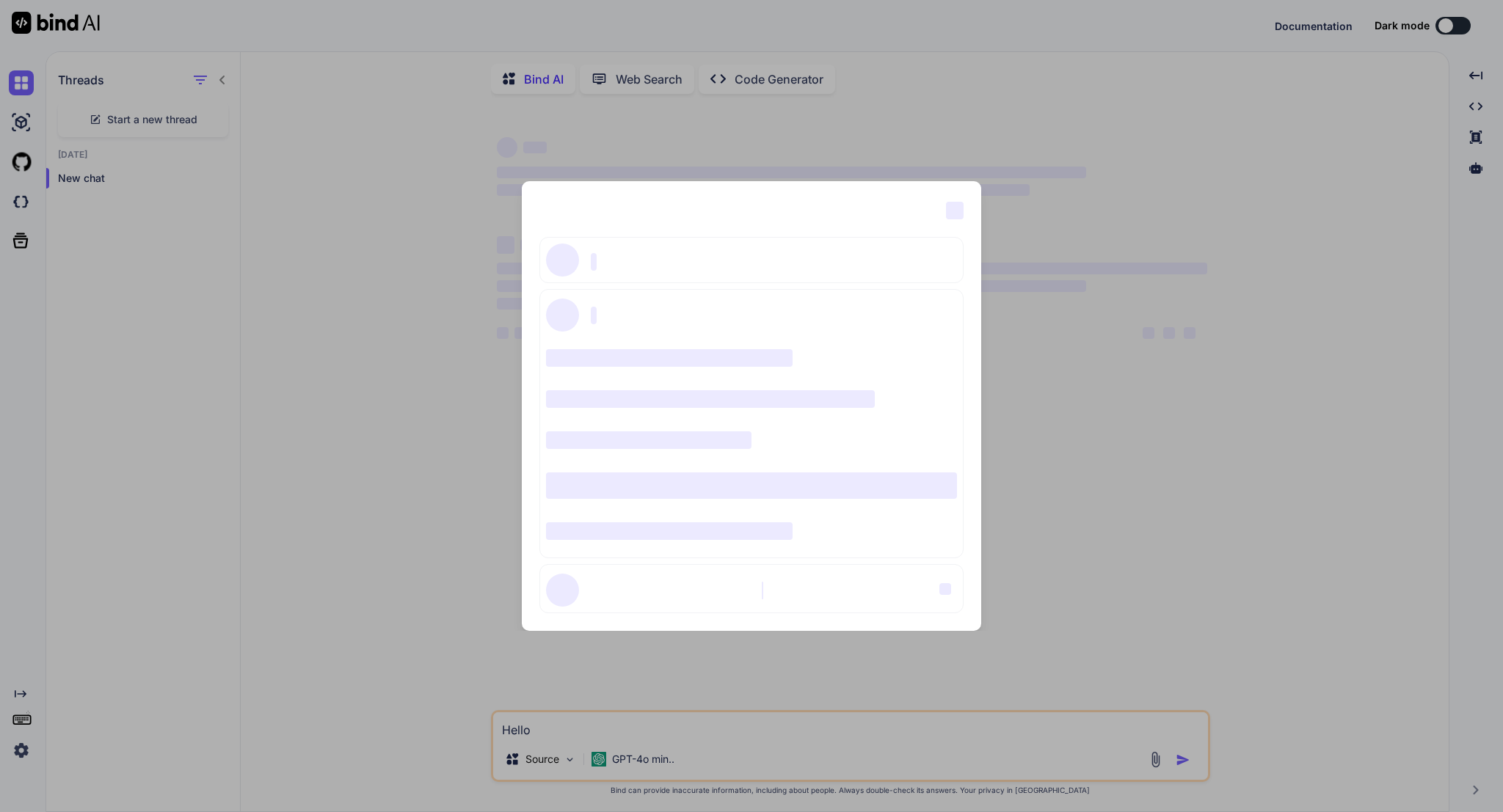
click at [307, 215] on div "‌ ‌ ‌ ‌ ‌ ‌ ‌ ‌ ‌ ‌ ‌ ‌ ‌ ‌ ‌" at bounding box center [751, 406] width 1503 height 812
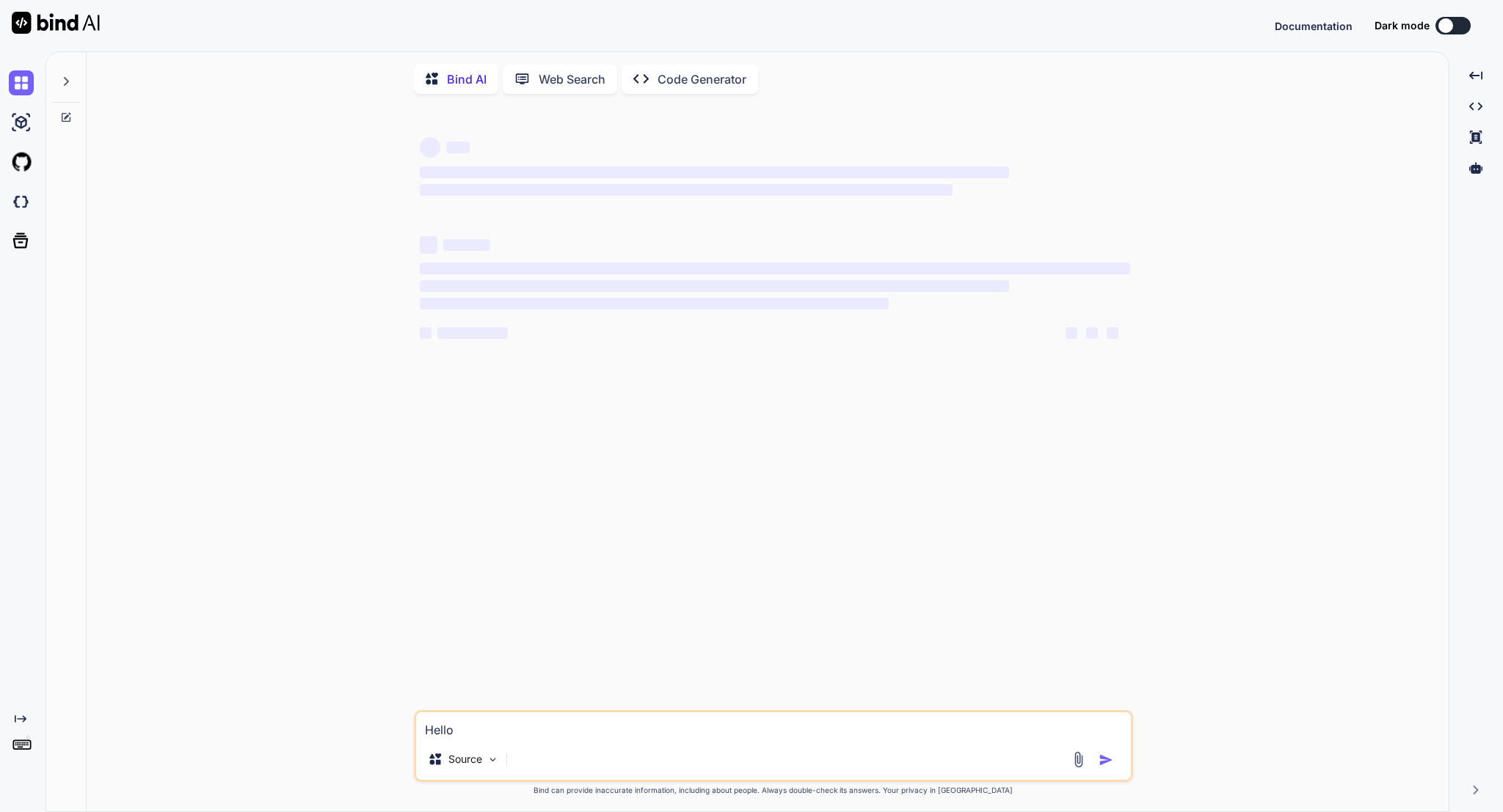
type textarea "x"
click at [19, 751] on img at bounding box center [21, 750] width 25 height 25
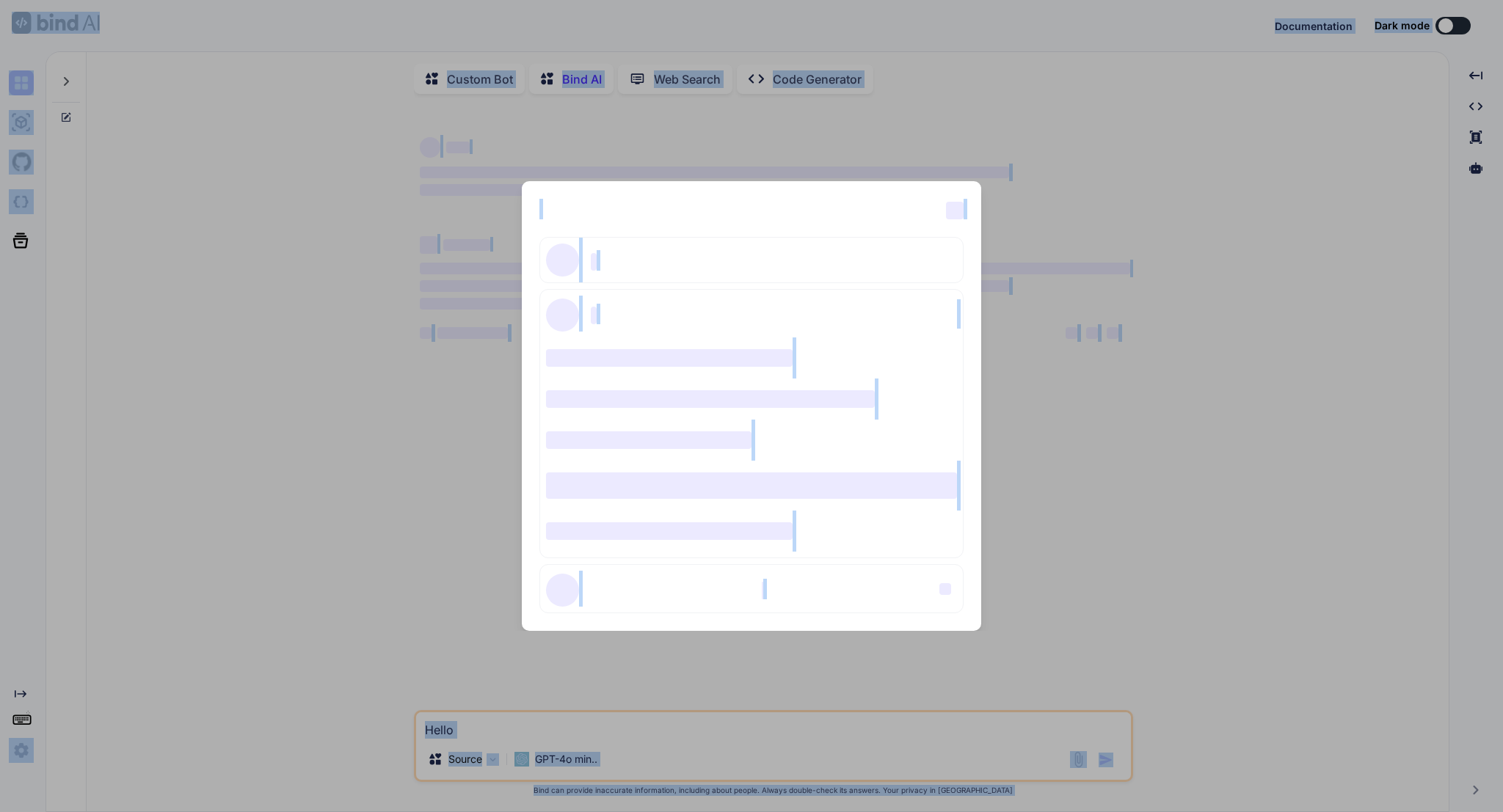
click at [958, 221] on div "‌ ‌ ‌ ‌ ‌ ‌ ‌ ‌ ‌ ‌ ‌ ‌ ‌ ‌ ‌" at bounding box center [751, 406] width 459 height 450
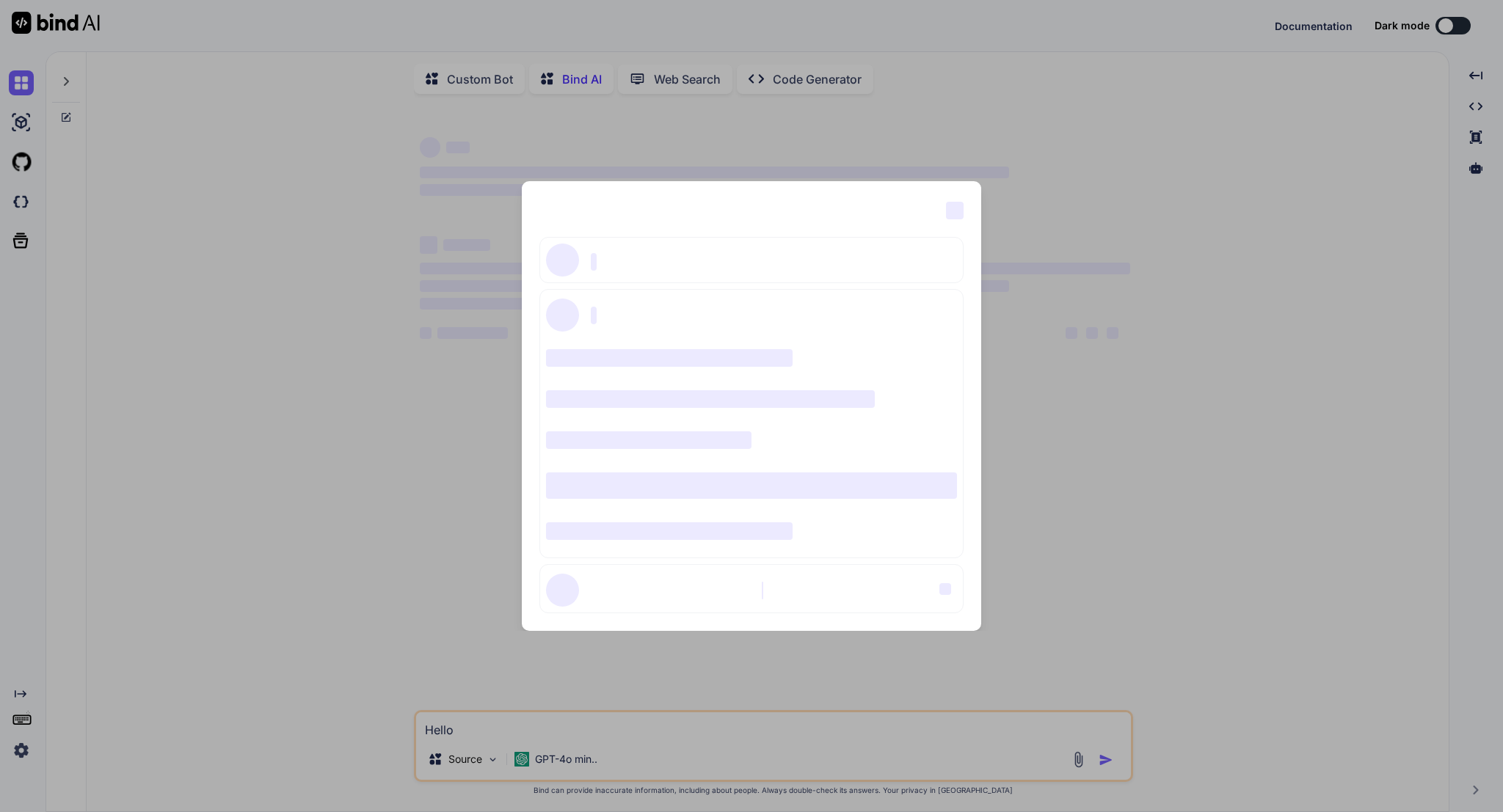
click at [955, 207] on span "‌" at bounding box center [954, 210] width 18 height 18
